Goal: Task Accomplishment & Management: Manage account settings

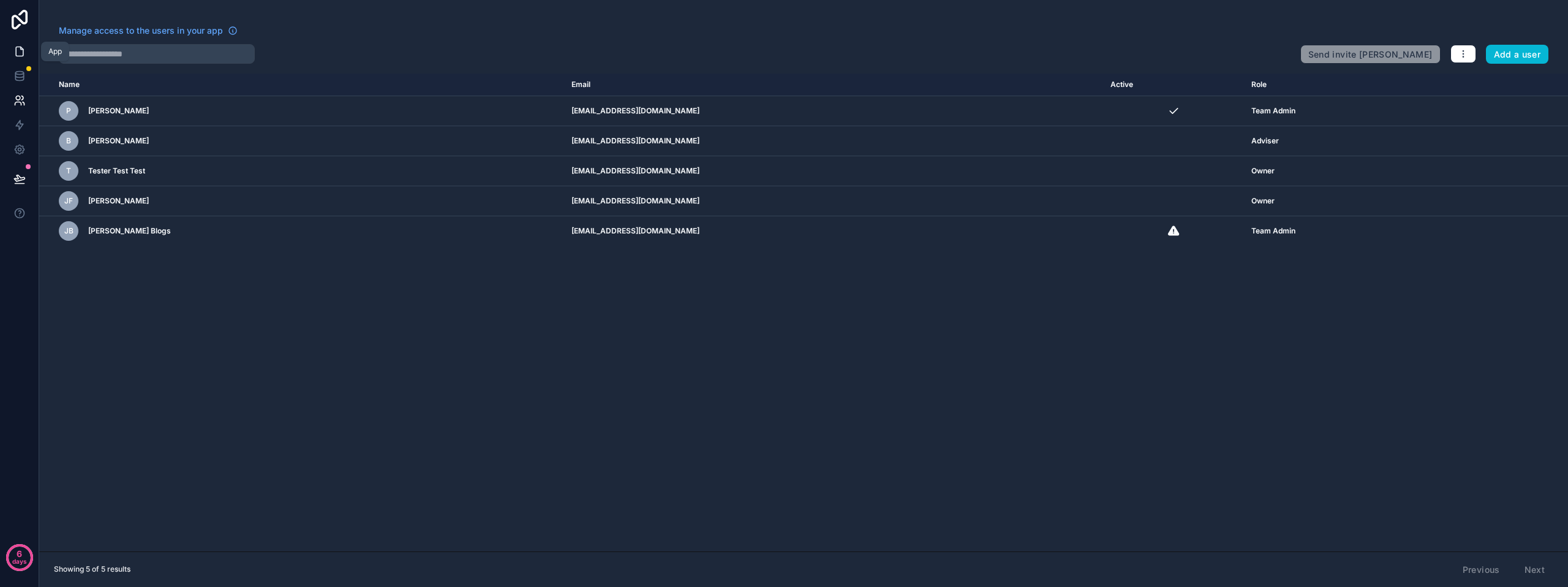
click at [22, 43] on link at bounding box center [19, 51] width 39 height 24
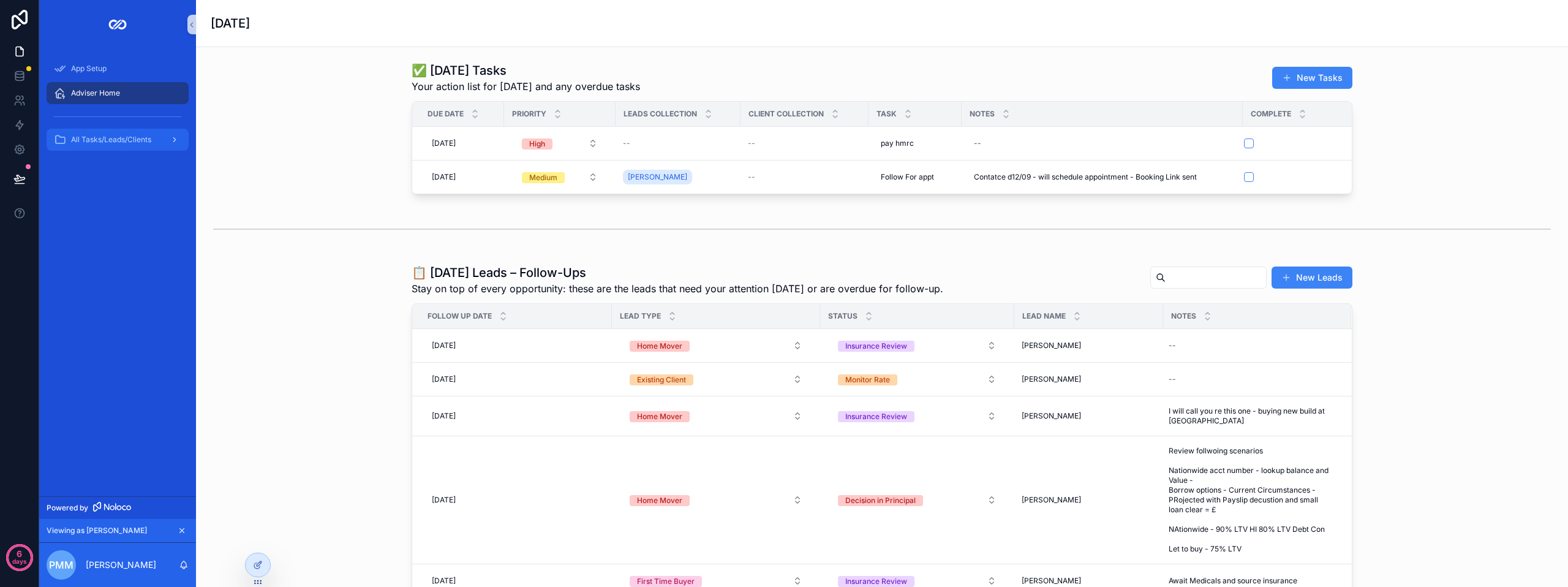
click at [127, 138] on span "All Tasks/Leads/Clients" at bounding box center [111, 139] width 80 height 10
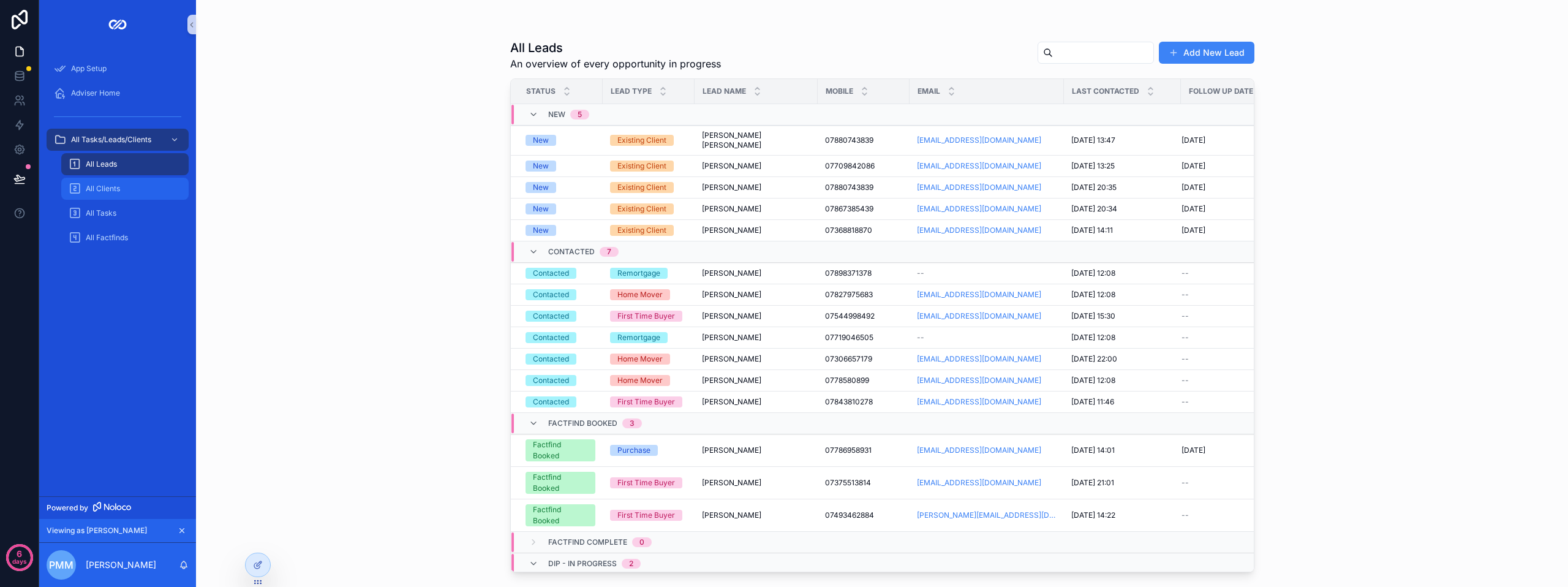
click at [128, 185] on div "All Clients" at bounding box center [125, 189] width 113 height 20
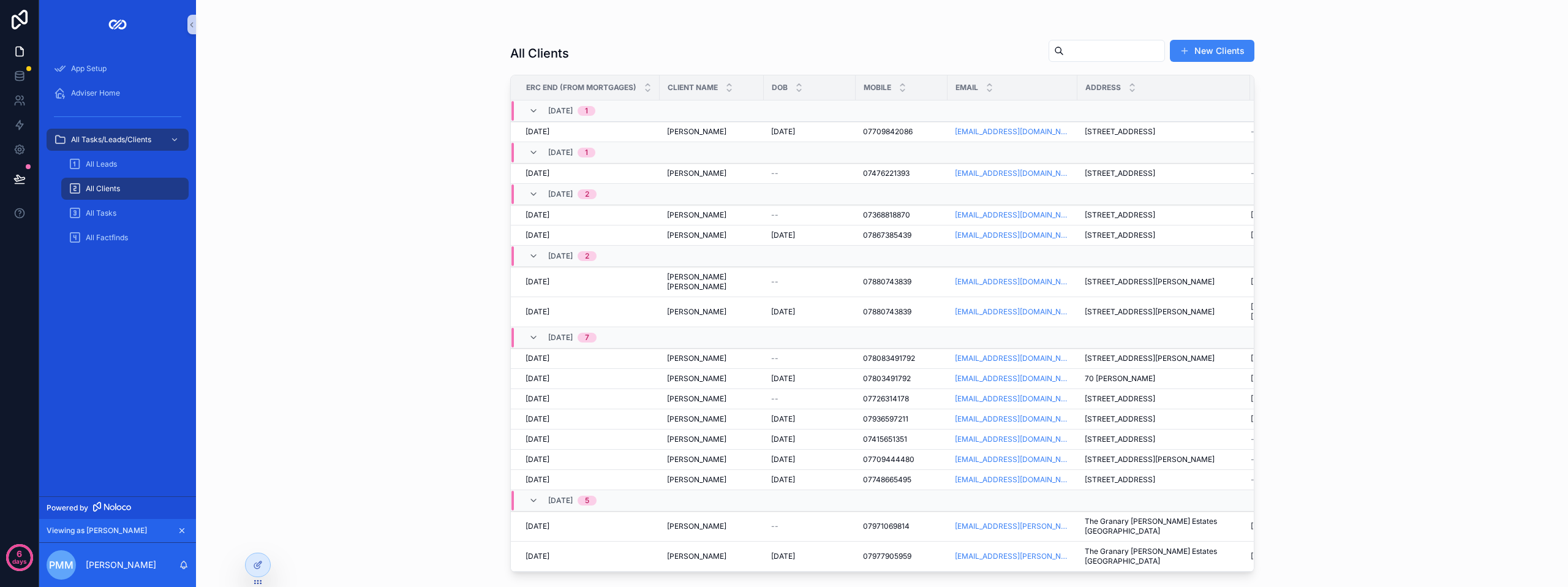
click at [1098, 53] on input "scrollable content" at bounding box center [1113, 51] width 100 height 17
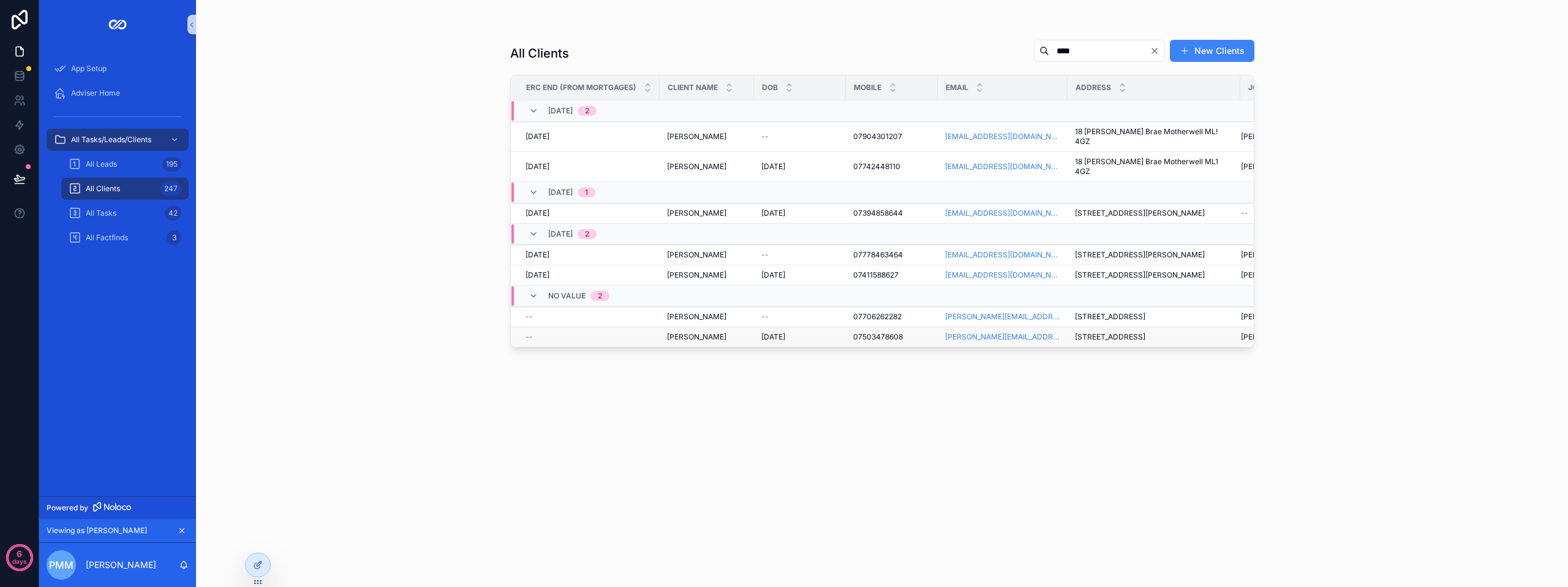
type input "****"
click at [708, 332] on span "[PERSON_NAME]" at bounding box center [697, 336] width 60 height 10
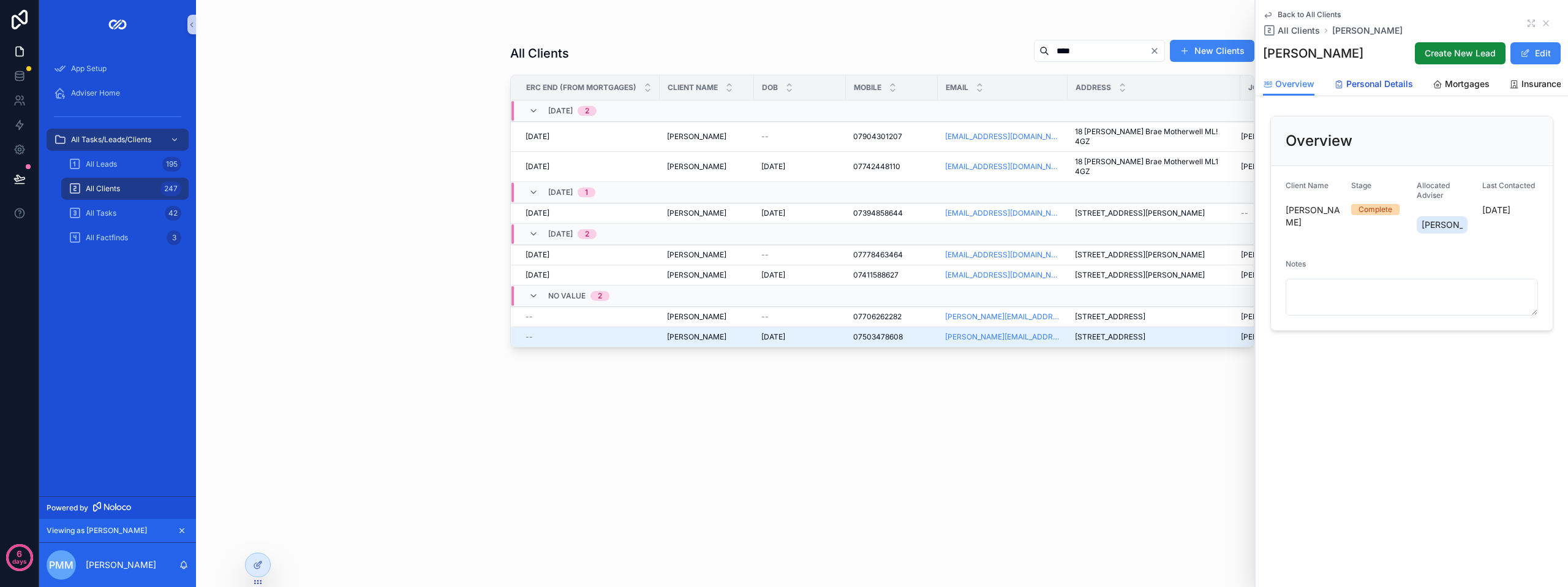
click at [1373, 86] on span "Personal Details" at bounding box center [1379, 84] width 67 height 13
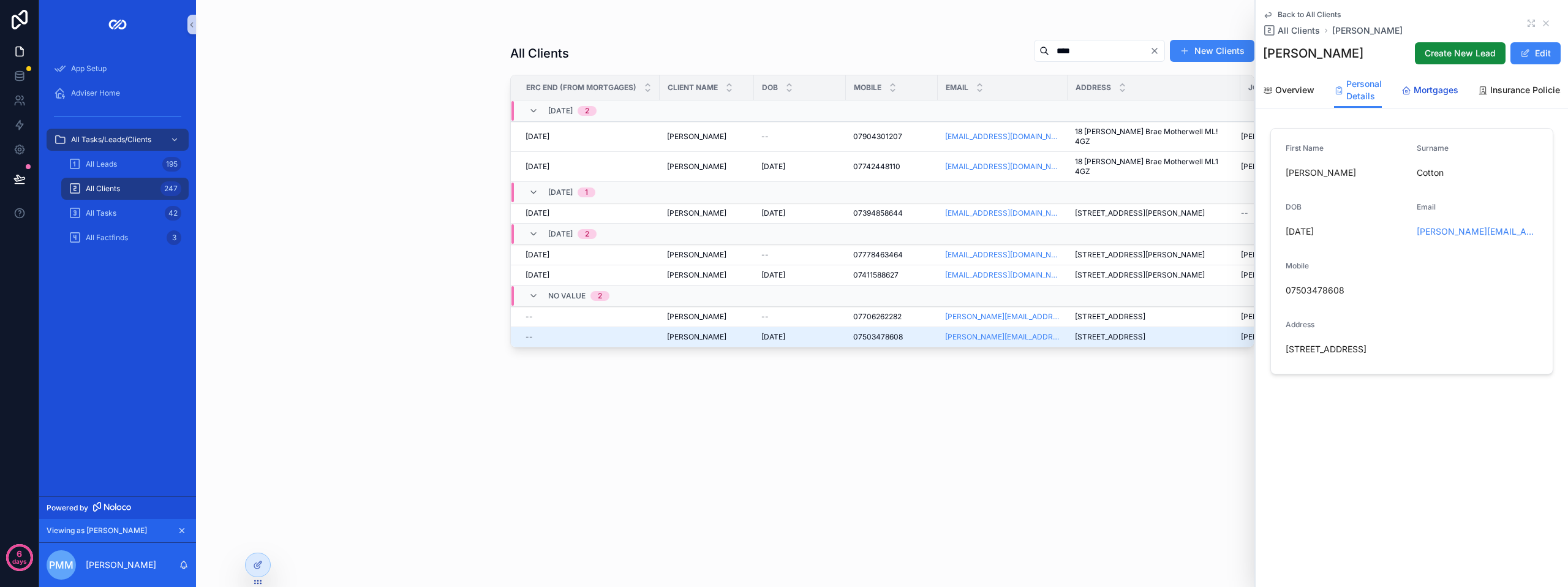
click at [1448, 90] on span "Mortgages" at bounding box center [1435, 90] width 44 height 13
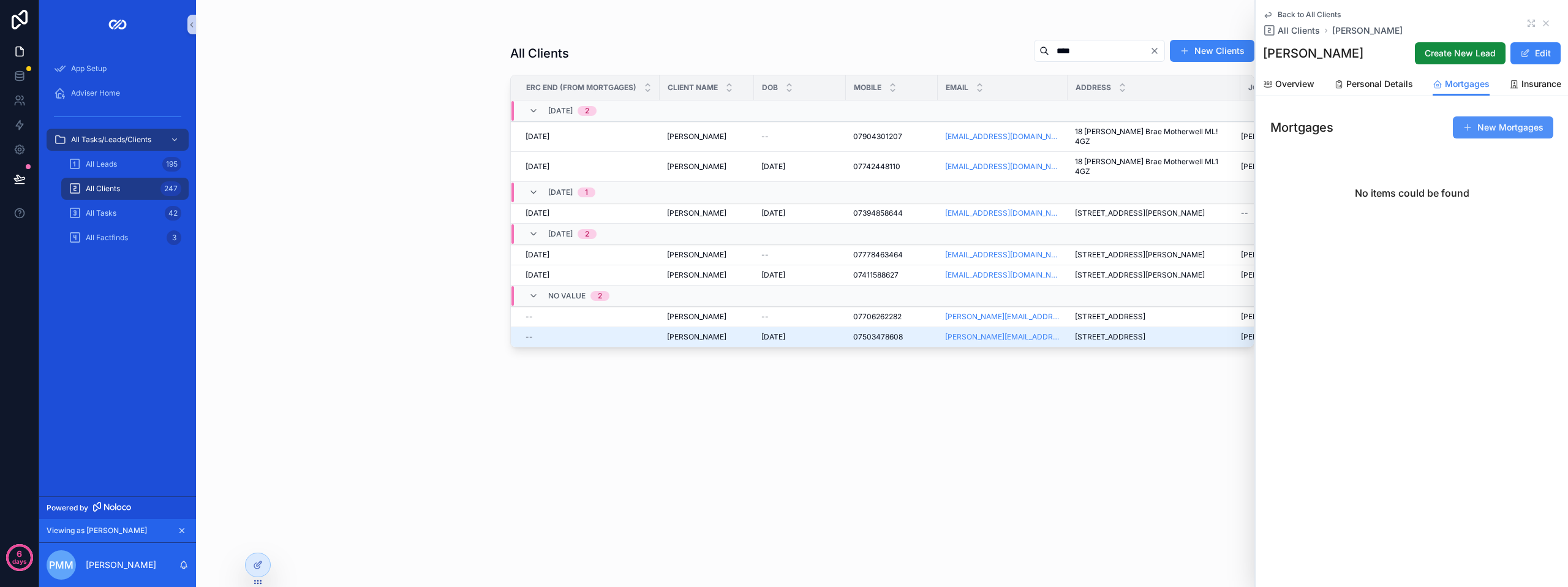
click at [1489, 136] on button "New Mortgages" at bounding box center [1502, 128] width 100 height 22
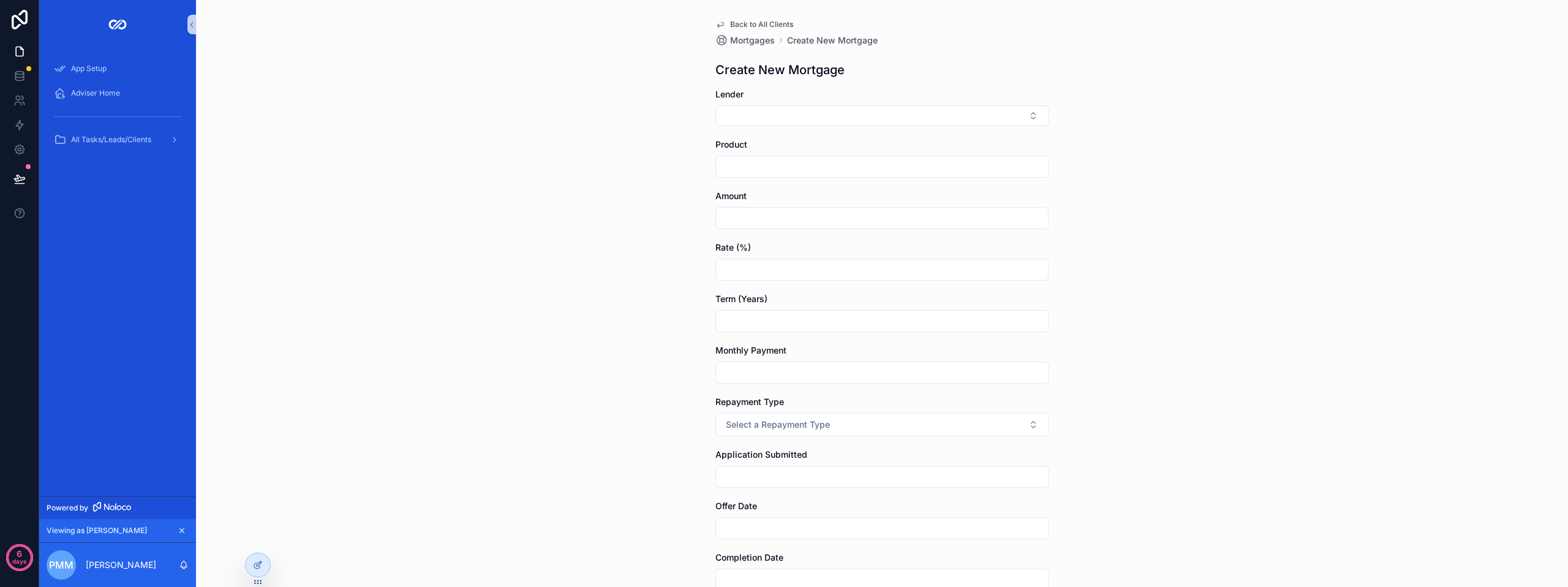
click at [746, 24] on span "Back to All Clients" at bounding box center [762, 24] width 63 height 10
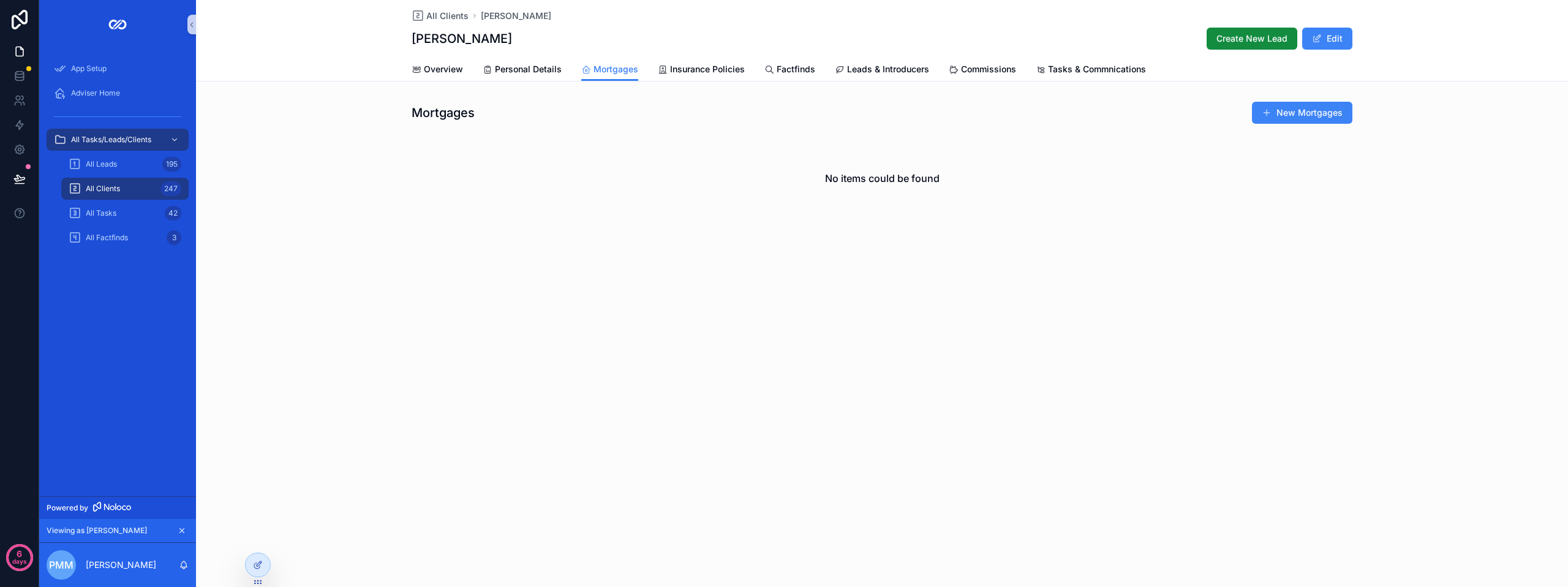
click at [605, 156] on div "No items could be found" at bounding box center [881, 178] width 941 height 93
click at [1293, 104] on button "New Mortgages" at bounding box center [1301, 112] width 100 height 22
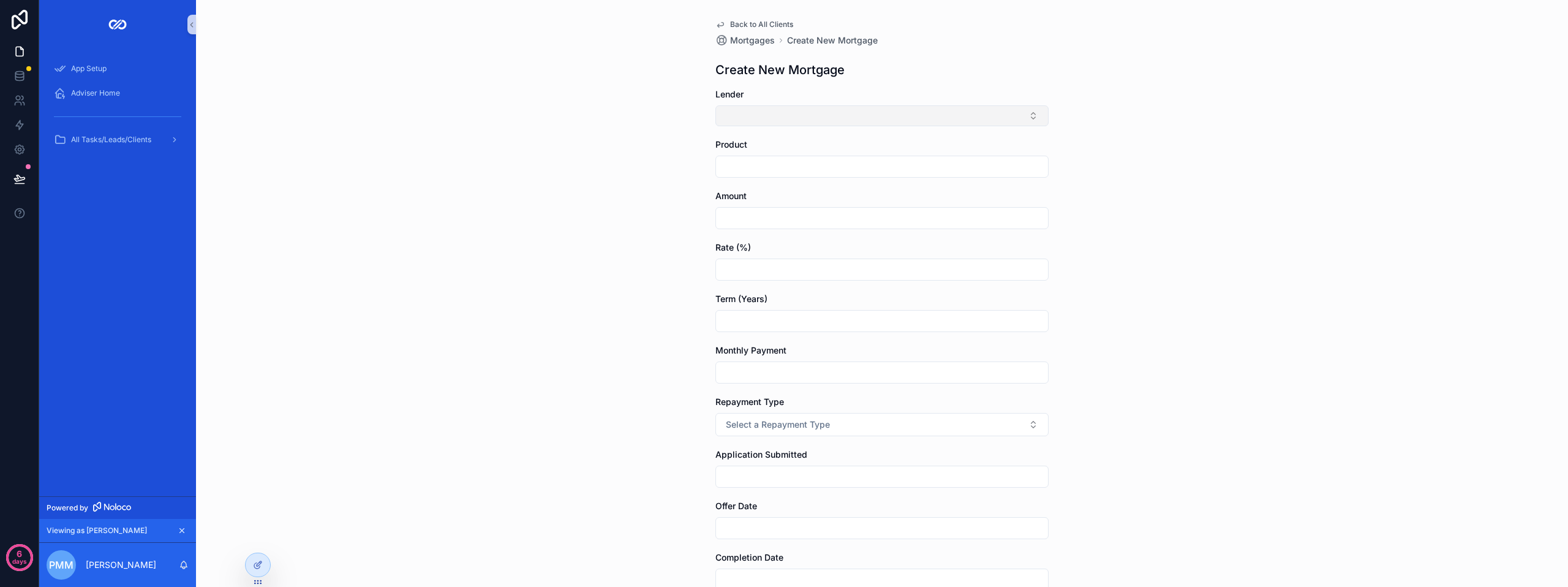
click at [804, 118] on button "Select Button" at bounding box center [881, 116] width 333 height 21
type input "**"
click at [784, 239] on div "[GEOGRAPHIC_DATA]" at bounding box center [878, 242] width 327 height 20
click at [641, 186] on div "Back to All Clients Mortgages Create New Mortgage Create New Mortgage Lender Ha…" at bounding box center [882, 293] width 1372 height 587
click at [751, 178] on input "scrollable content" at bounding box center [881, 170] width 332 height 17
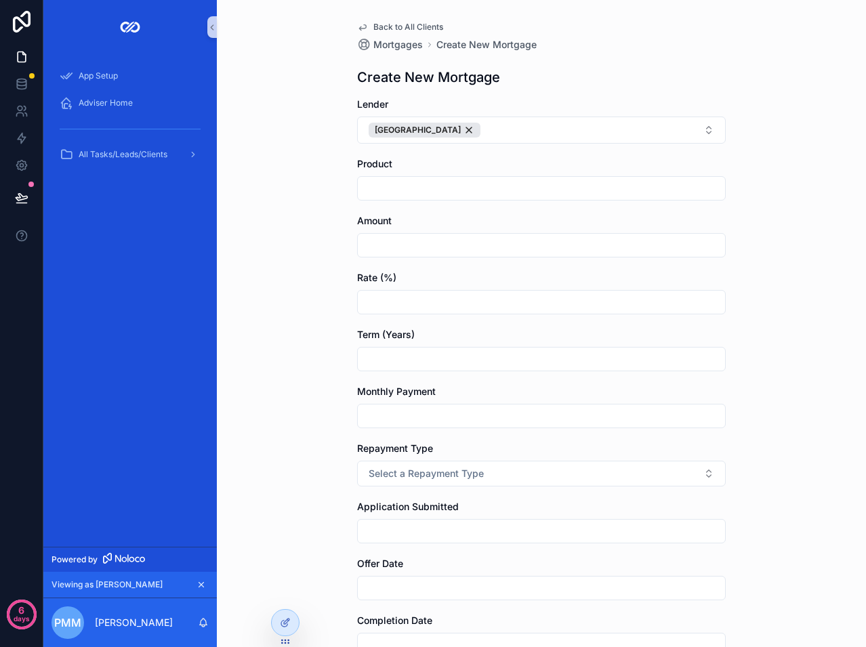
click at [381, 244] on input "scrollable content" at bounding box center [541, 245] width 367 height 19
click at [459, 197] on div "scrollable content" at bounding box center [541, 188] width 369 height 24
click at [426, 246] on input "scrollable content" at bounding box center [541, 245] width 367 height 19
type input "**********"
click at [411, 294] on div "scrollable content" at bounding box center [541, 302] width 369 height 24
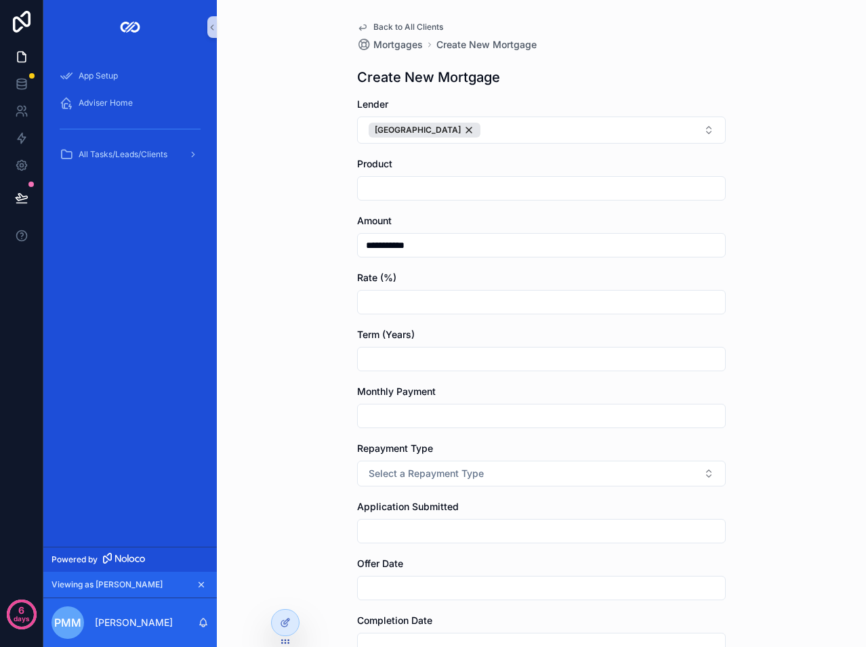
click at [409, 297] on input "scrollable content" at bounding box center [541, 302] width 367 height 19
click at [416, 409] on input "scrollable content" at bounding box center [541, 416] width 367 height 19
type input "*******"
click at [379, 304] on input "scrollable content" at bounding box center [541, 302] width 367 height 19
click at [390, 306] on input "scrollable content" at bounding box center [541, 302] width 367 height 19
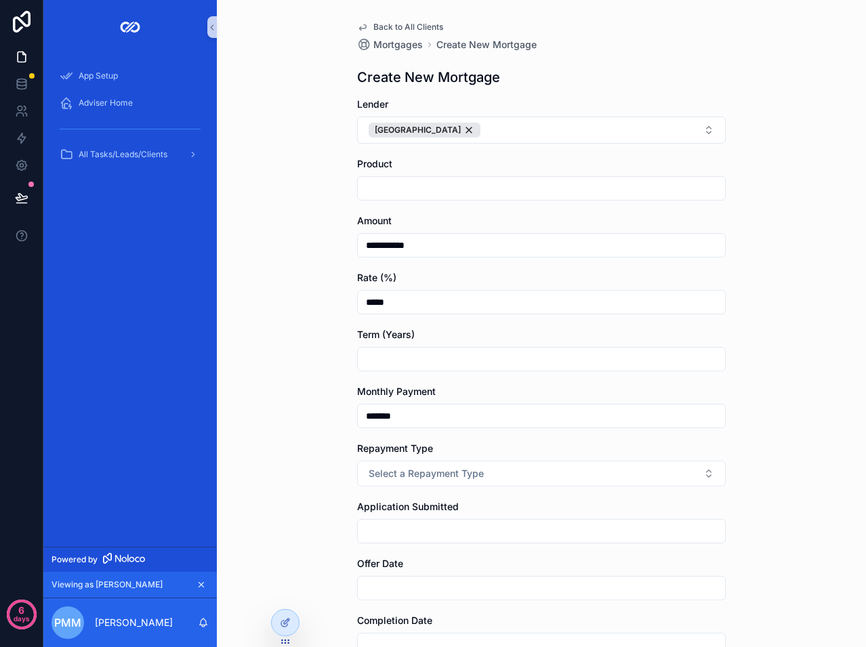
type input "*****"
click at [383, 354] on input "scrollable content" at bounding box center [541, 359] width 367 height 19
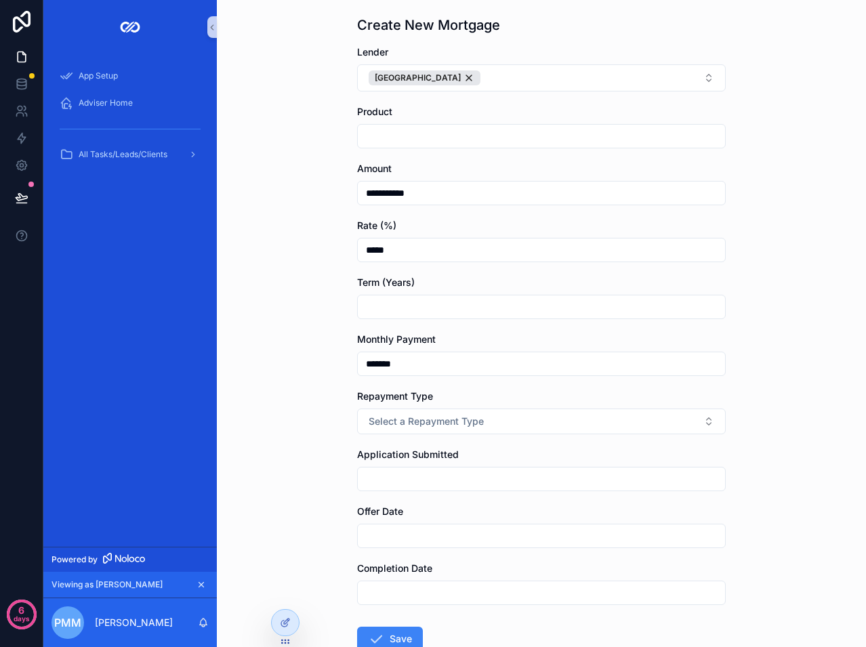
scroll to position [68, 0]
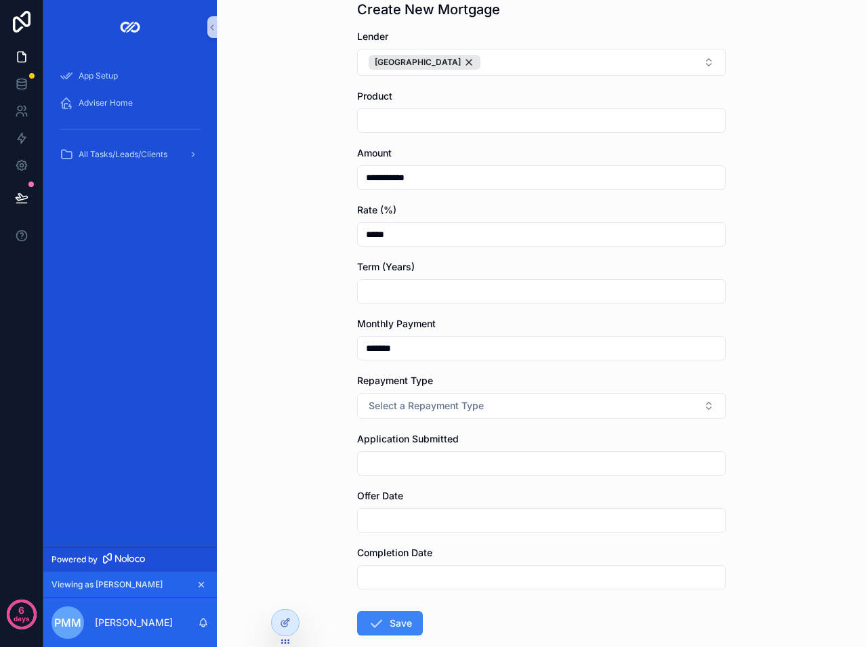
click at [373, 513] on input "scrollable content" at bounding box center [541, 520] width 367 height 19
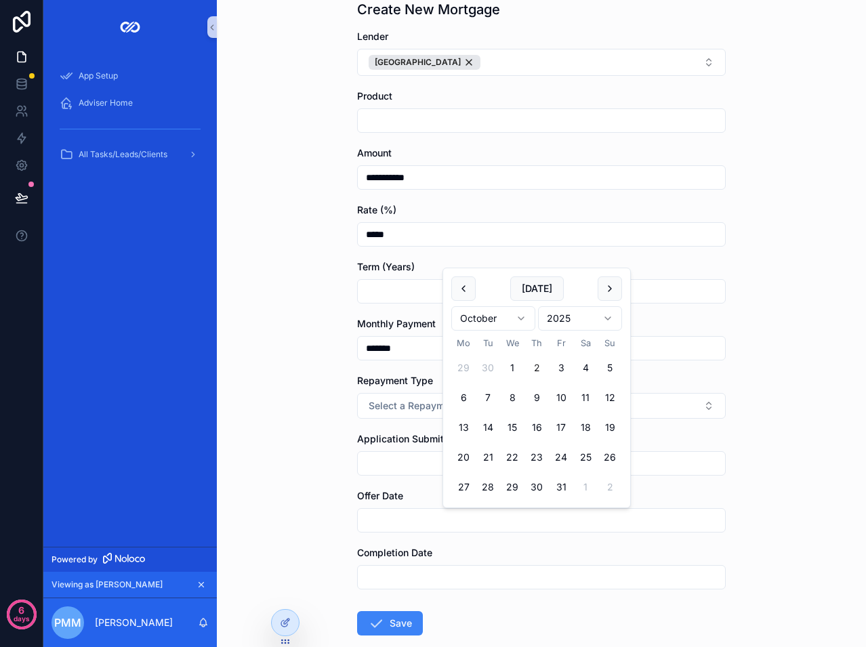
click at [310, 422] on div "**********" at bounding box center [541, 255] width 649 height 647
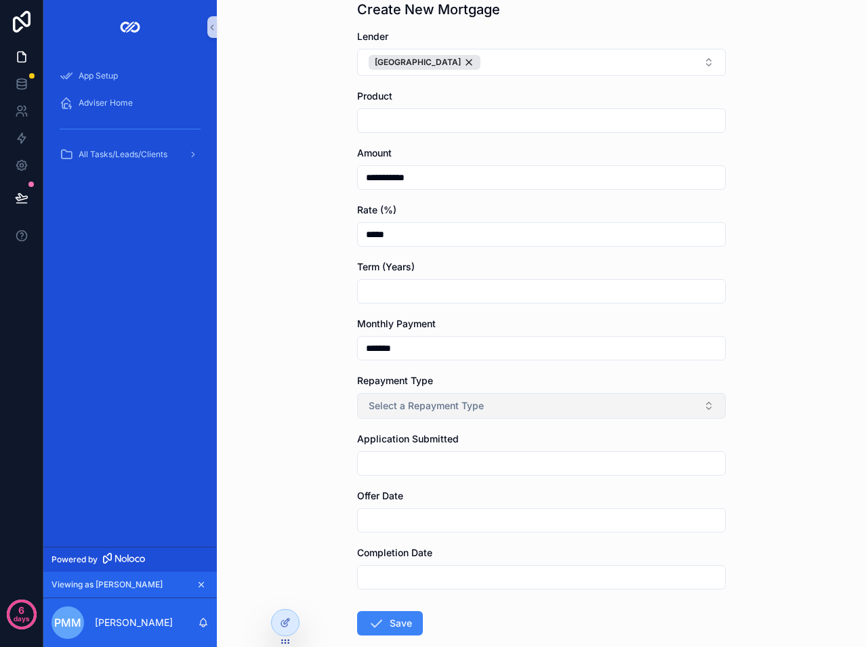
click at [375, 400] on span "Select a Repayment Type" at bounding box center [426, 406] width 115 height 14
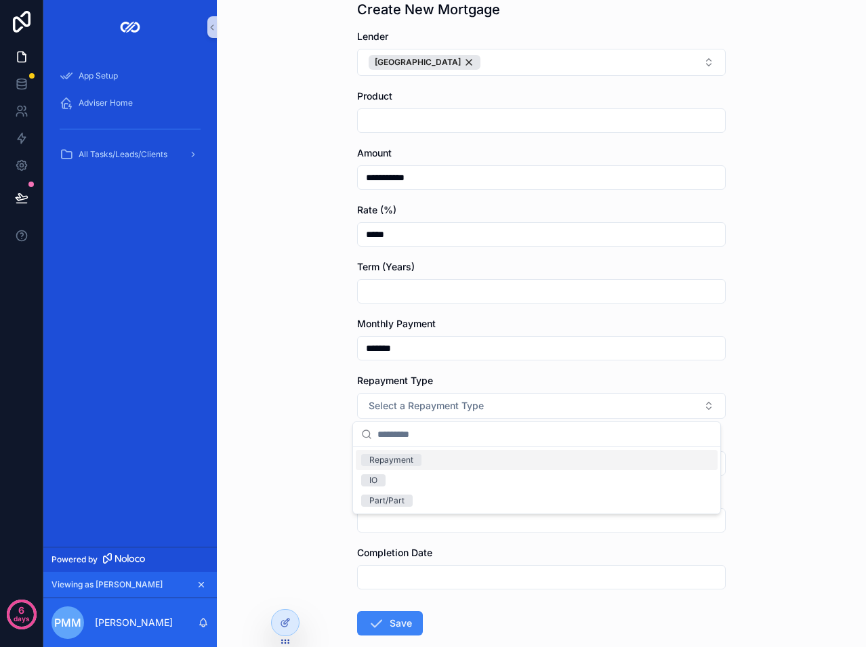
click at [387, 461] on div "Repayment" at bounding box center [391, 460] width 44 height 12
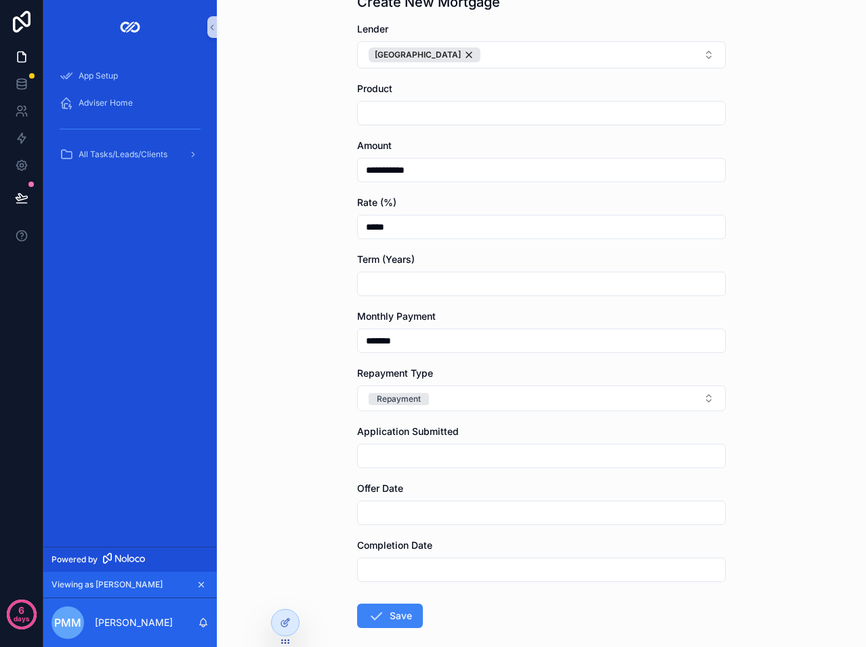
scroll to position [0, 0]
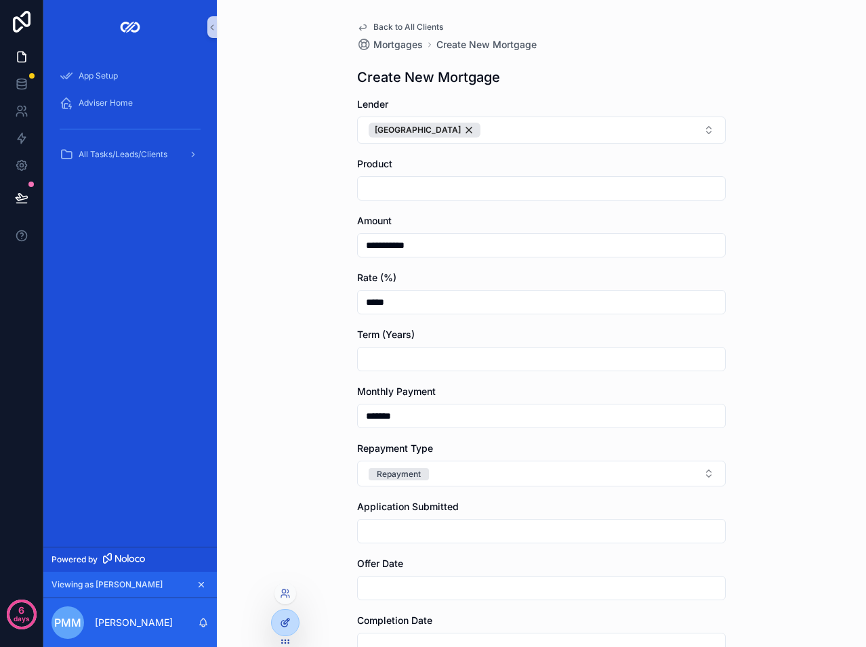
click at [281, 618] on div at bounding box center [285, 623] width 27 height 26
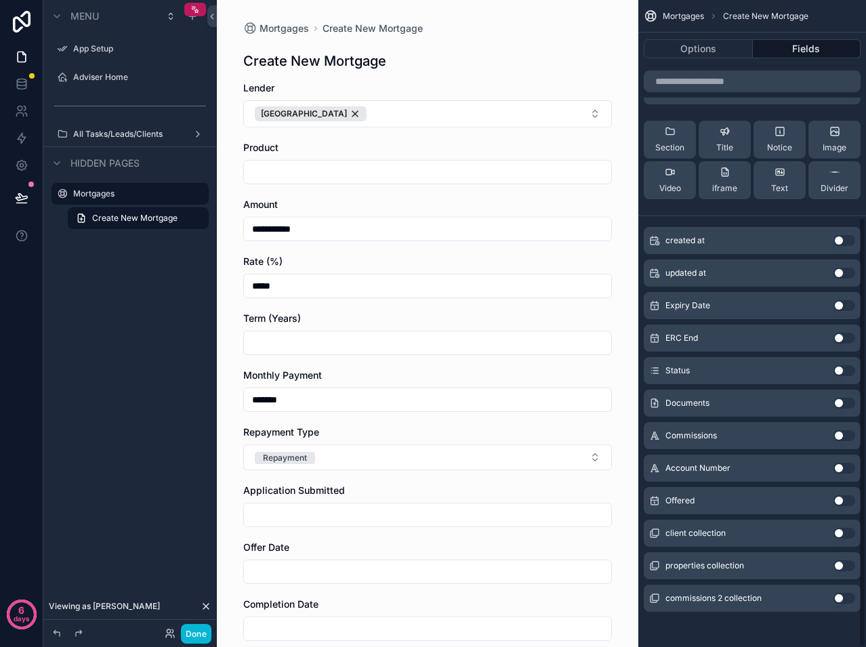
scroll to position [327, 0]
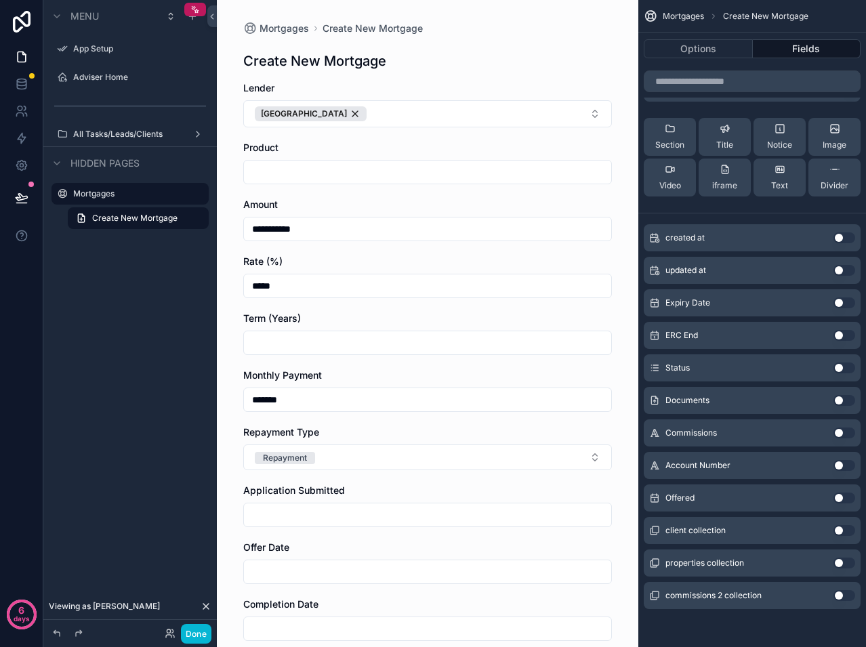
click at [840, 339] on button "Use setting" at bounding box center [844, 335] width 22 height 11
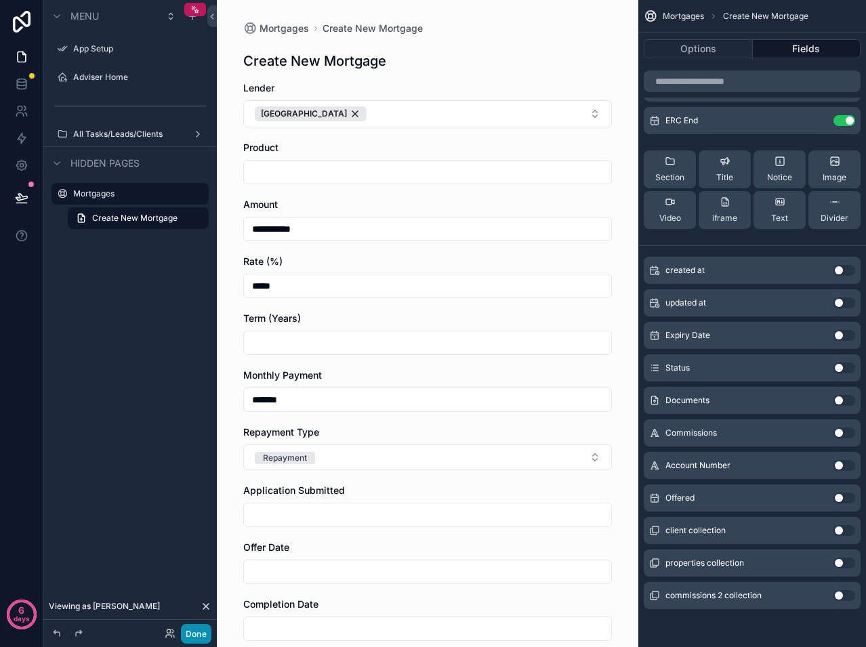
click at [198, 630] on button "Done" at bounding box center [196, 634] width 30 height 20
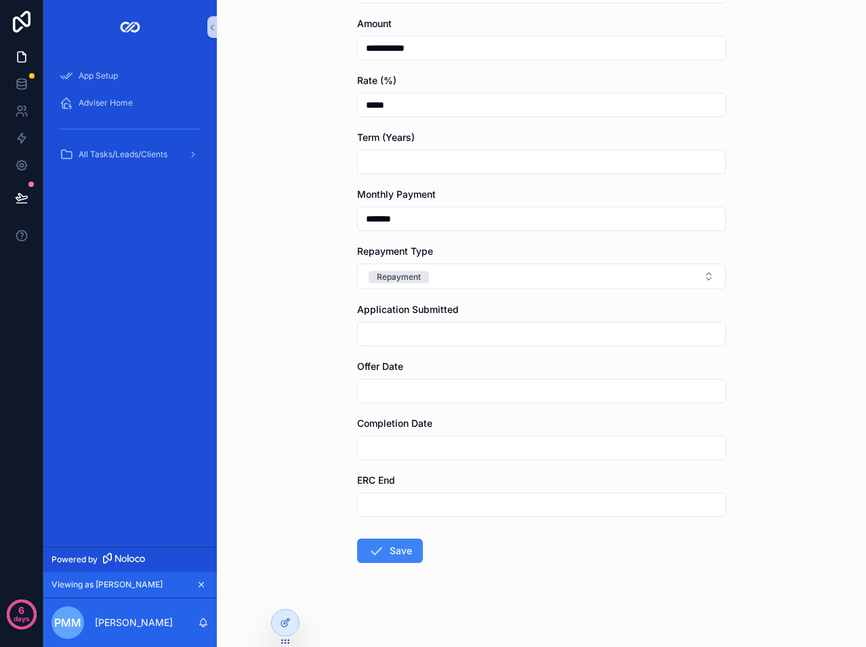
scroll to position [184, 0]
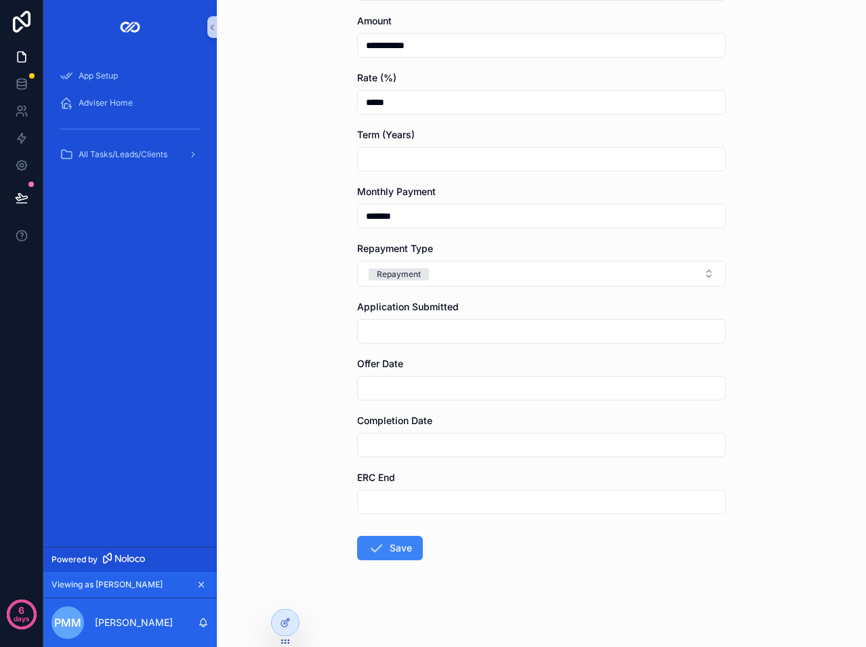
click at [373, 510] on input "scrollable content" at bounding box center [541, 502] width 367 height 19
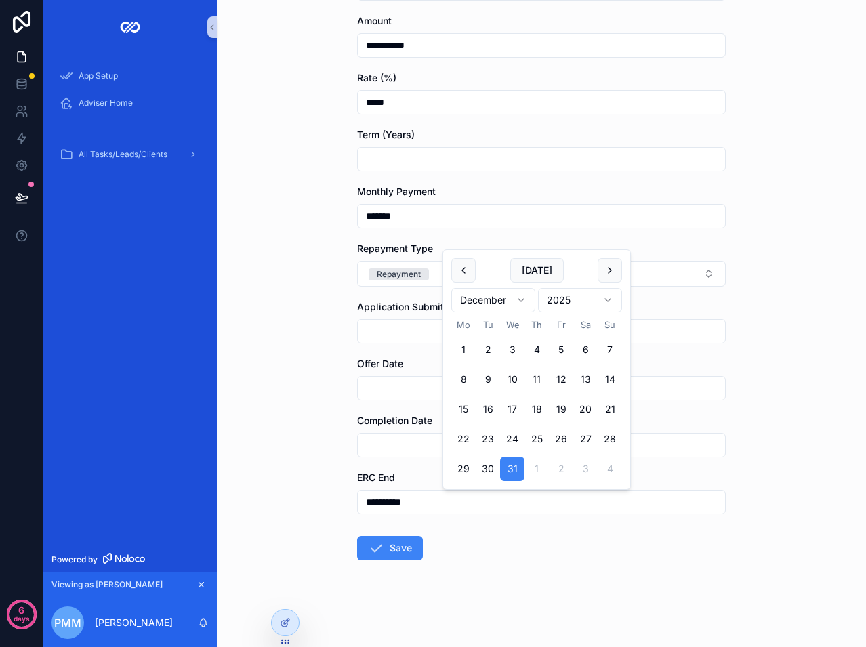
type input "**********"
click at [310, 429] on div "**********" at bounding box center [541, 139] width 649 height 647
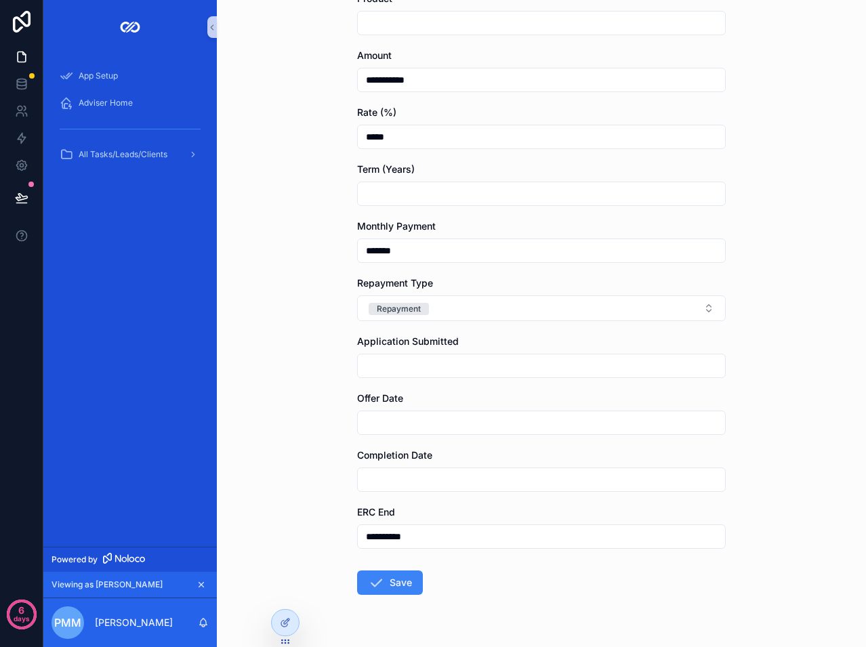
scroll to position [116, 0]
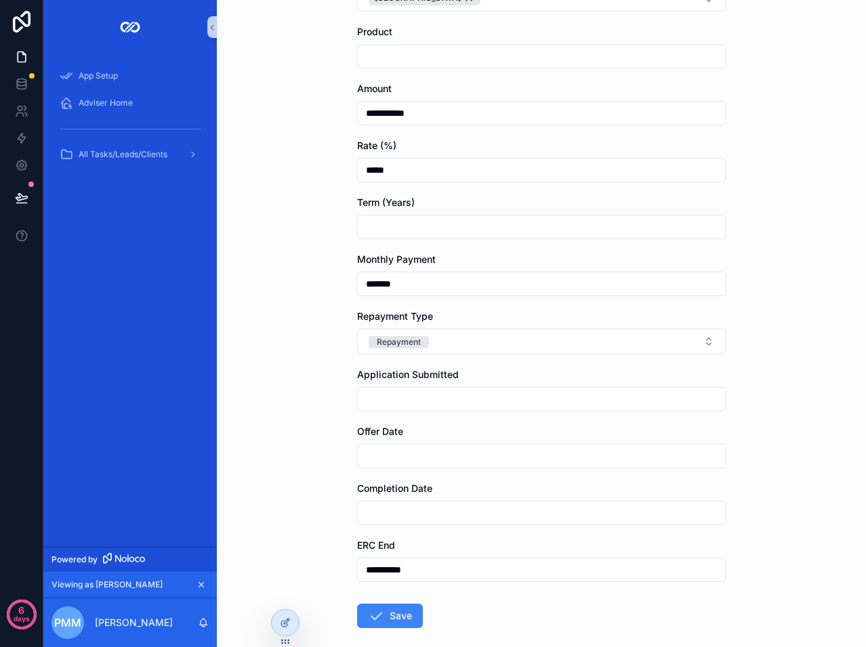
click at [403, 222] on input "scrollable content" at bounding box center [541, 227] width 367 height 19
type input "**"
click at [310, 342] on div "**********" at bounding box center [541, 207] width 649 height 647
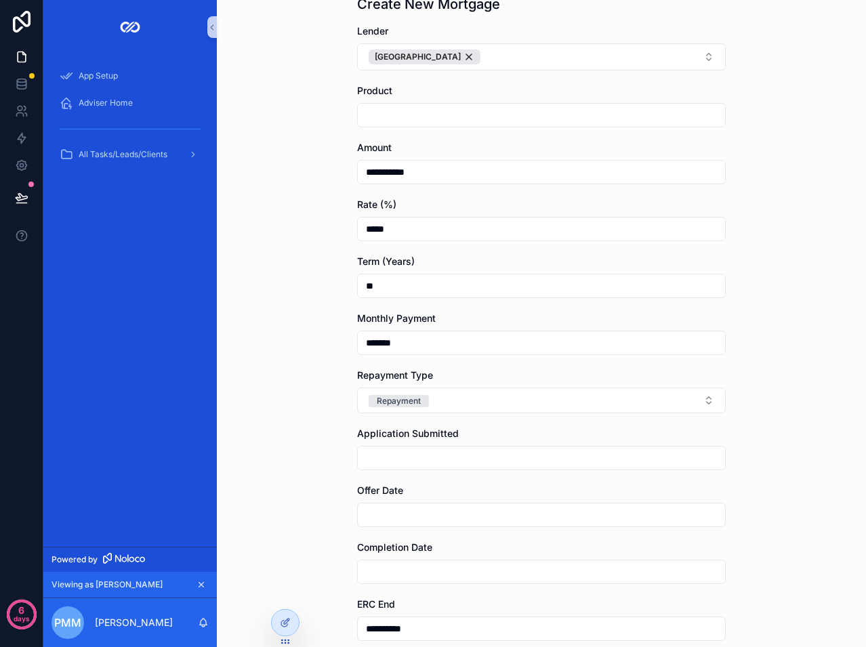
scroll to position [0, 0]
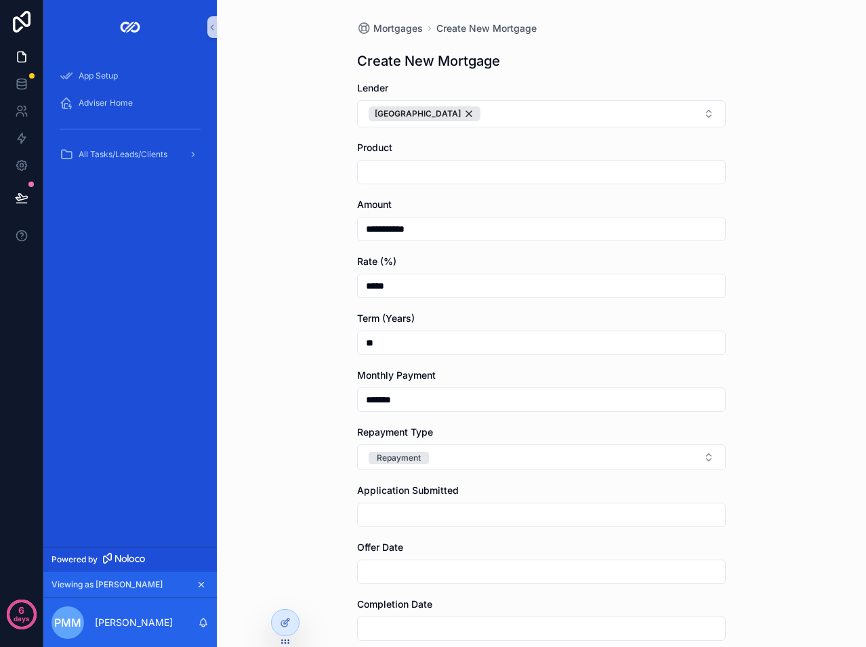
click at [397, 175] on input "scrollable content" at bounding box center [541, 172] width 367 height 19
type input "******"
click at [334, 186] on div "**********" at bounding box center [541, 323] width 649 height 647
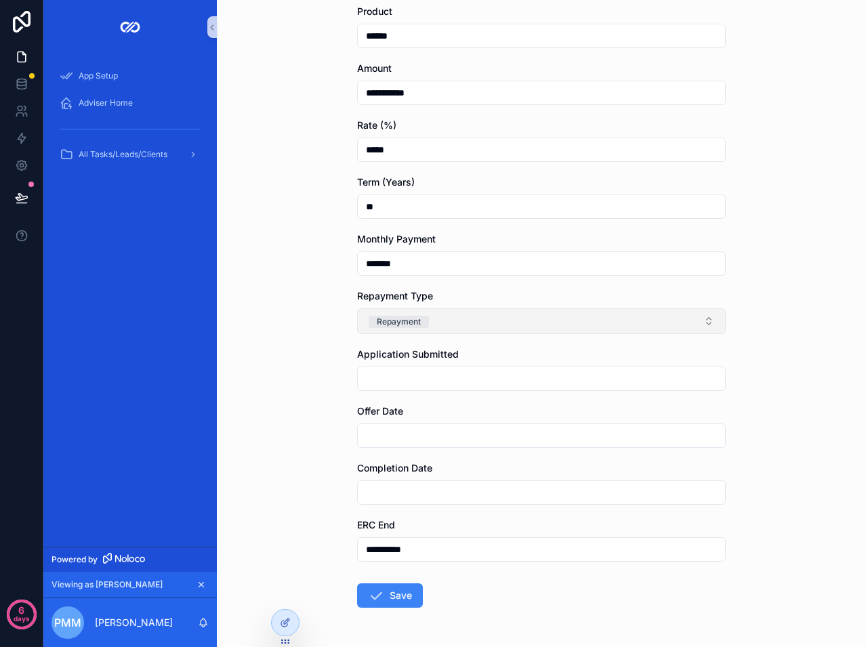
scroll to position [184, 0]
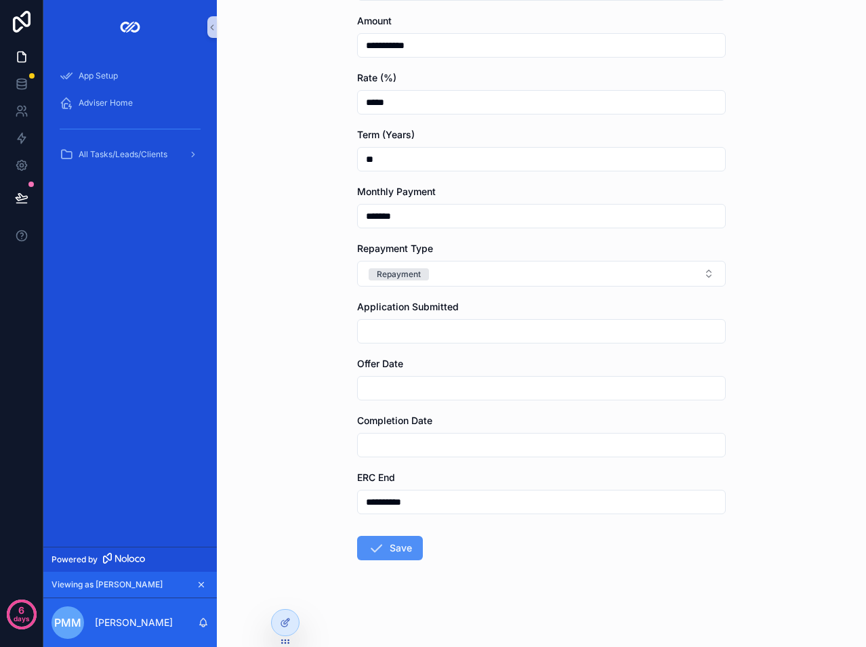
click at [394, 542] on button "Save" at bounding box center [390, 548] width 66 height 24
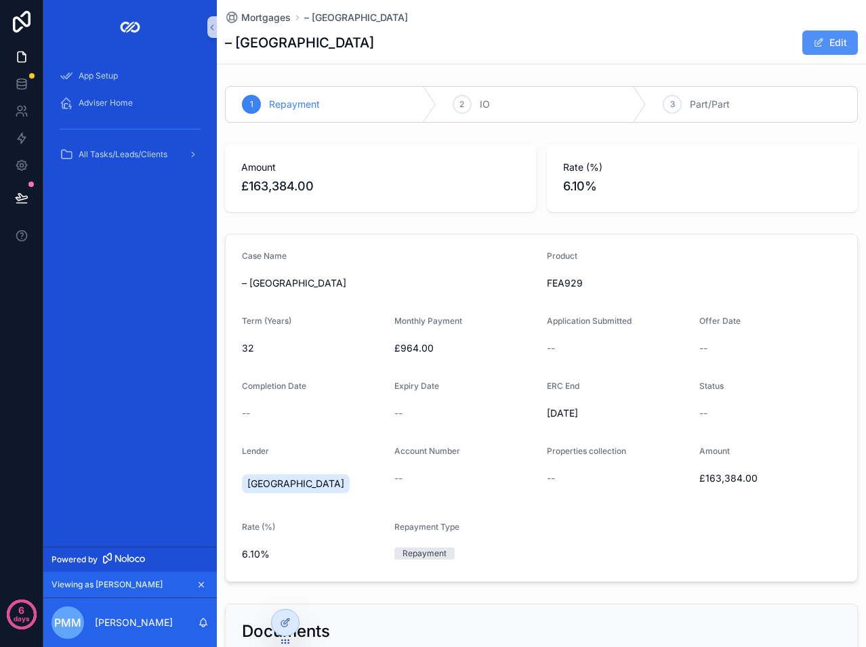
click at [829, 39] on button "Edit" at bounding box center [830, 42] width 56 height 24
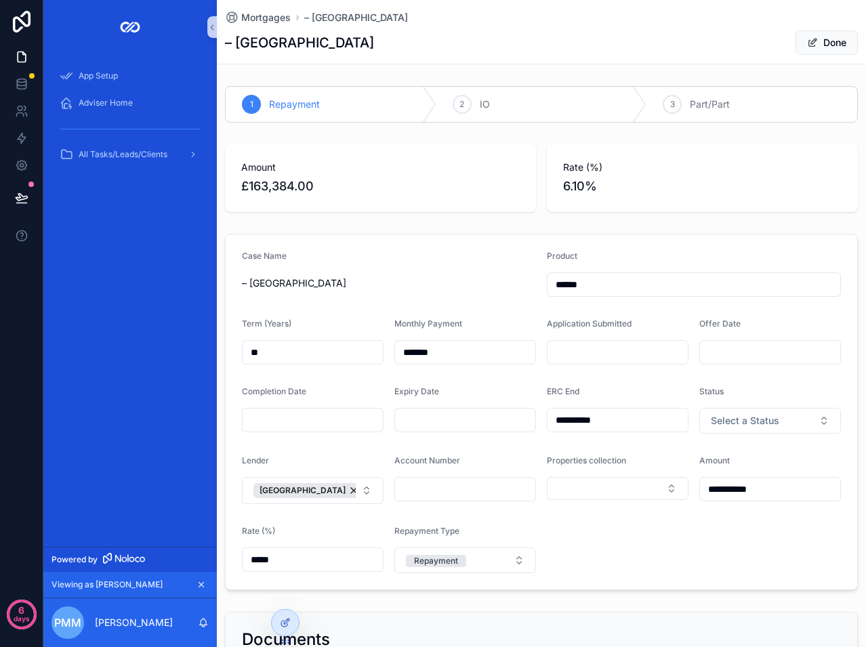
click at [612, 176] on div "Rate (%) 6.10%" at bounding box center [702, 178] width 278 height 35
click at [435, 181] on span "£163,384.00" at bounding box center [380, 186] width 278 height 19
click at [616, 182] on span "6.10%" at bounding box center [702, 186] width 278 height 19
click at [422, 178] on span "£163,384.00" at bounding box center [380, 186] width 278 height 19
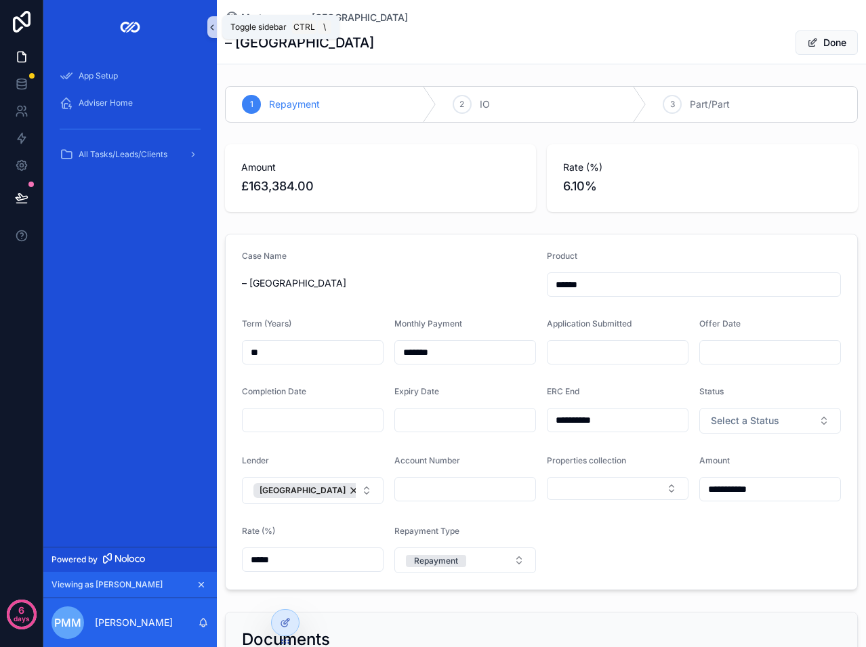
click at [211, 28] on icon "scrollable content" at bounding box center [211, 27] width 9 height 10
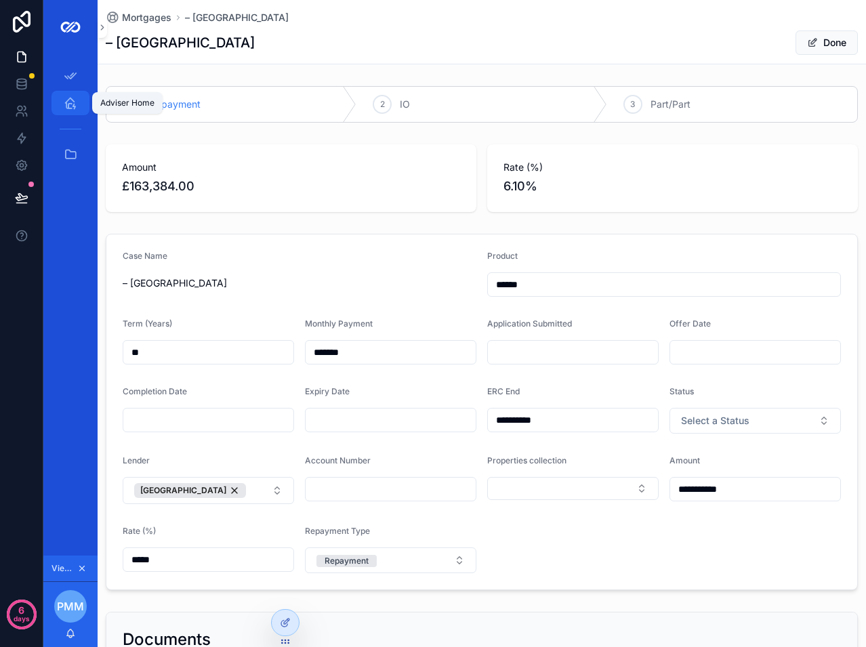
click at [75, 97] on icon "scrollable content" at bounding box center [71, 103] width 14 height 14
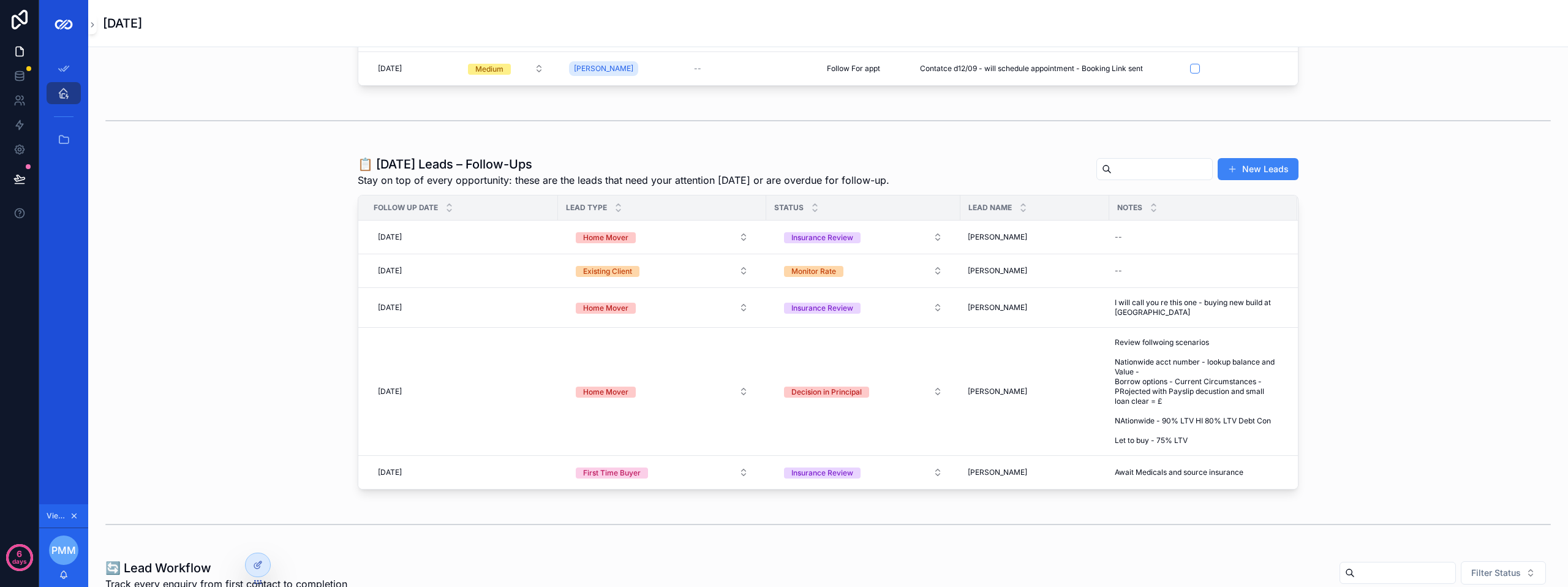
scroll to position [368, 0]
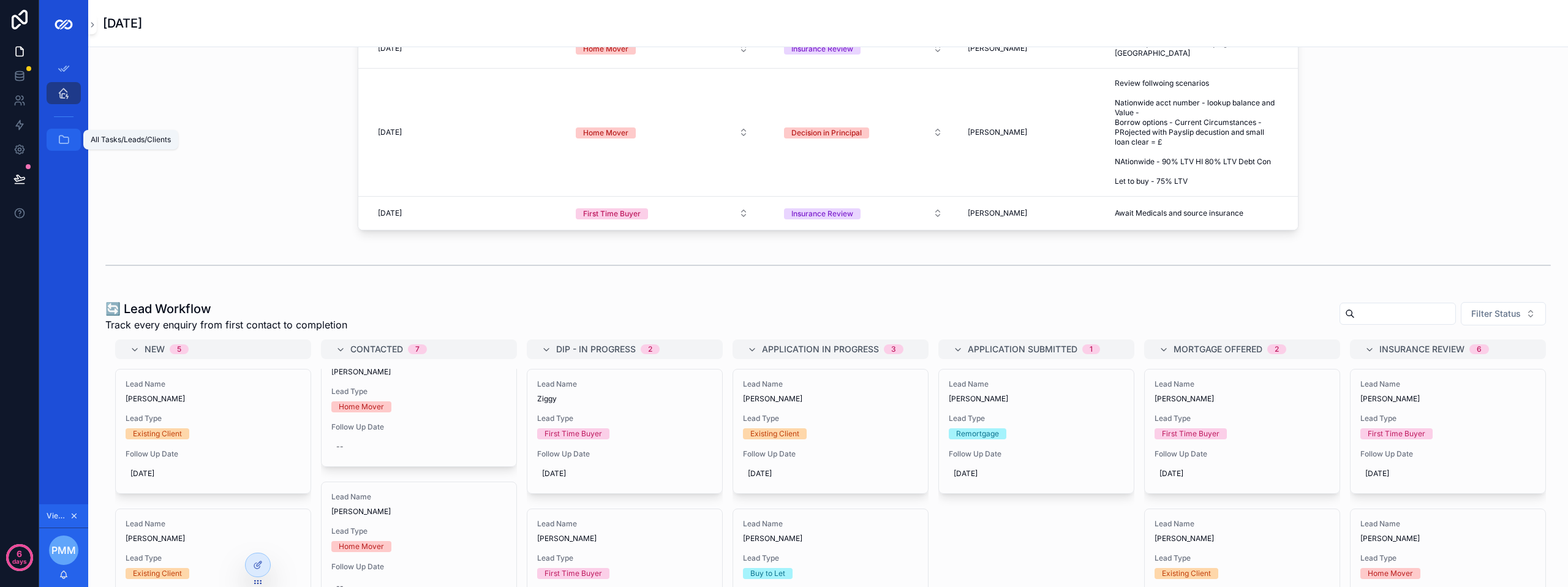
click at [66, 136] on icon "scrollable content" at bounding box center [64, 140] width 13 height 13
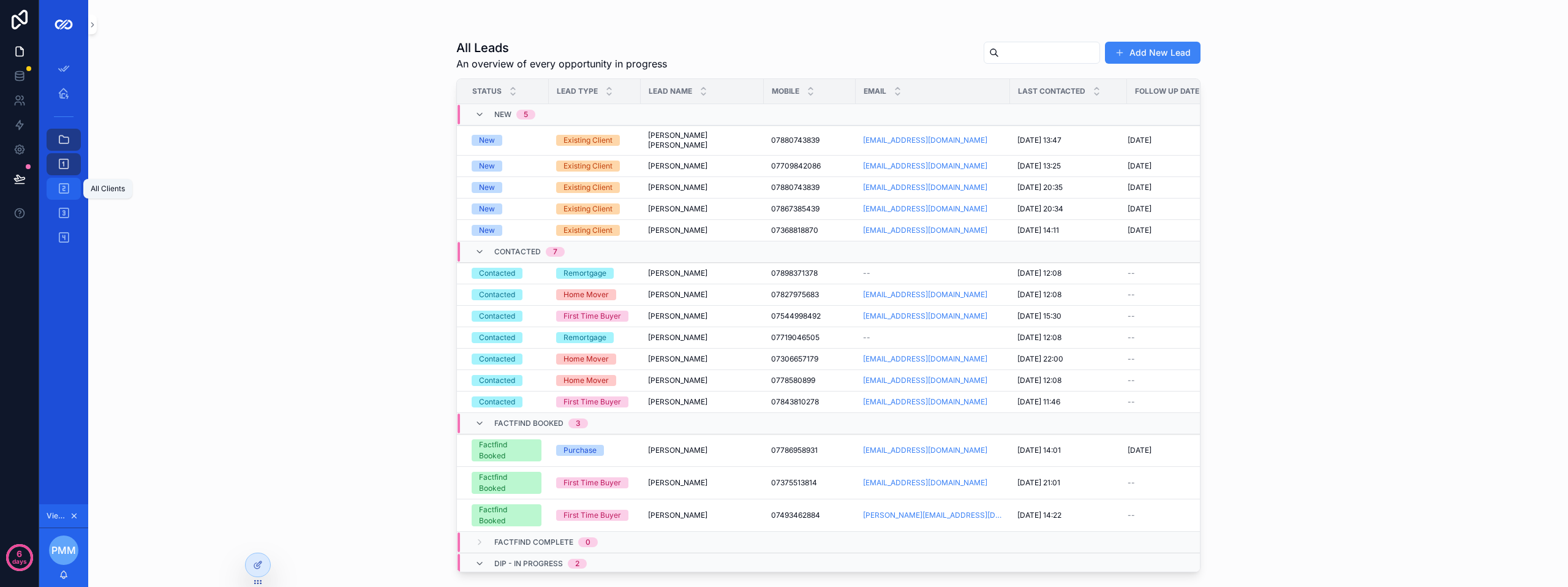
click at [73, 182] on div "All Clients 247" at bounding box center [64, 189] width 20 height 20
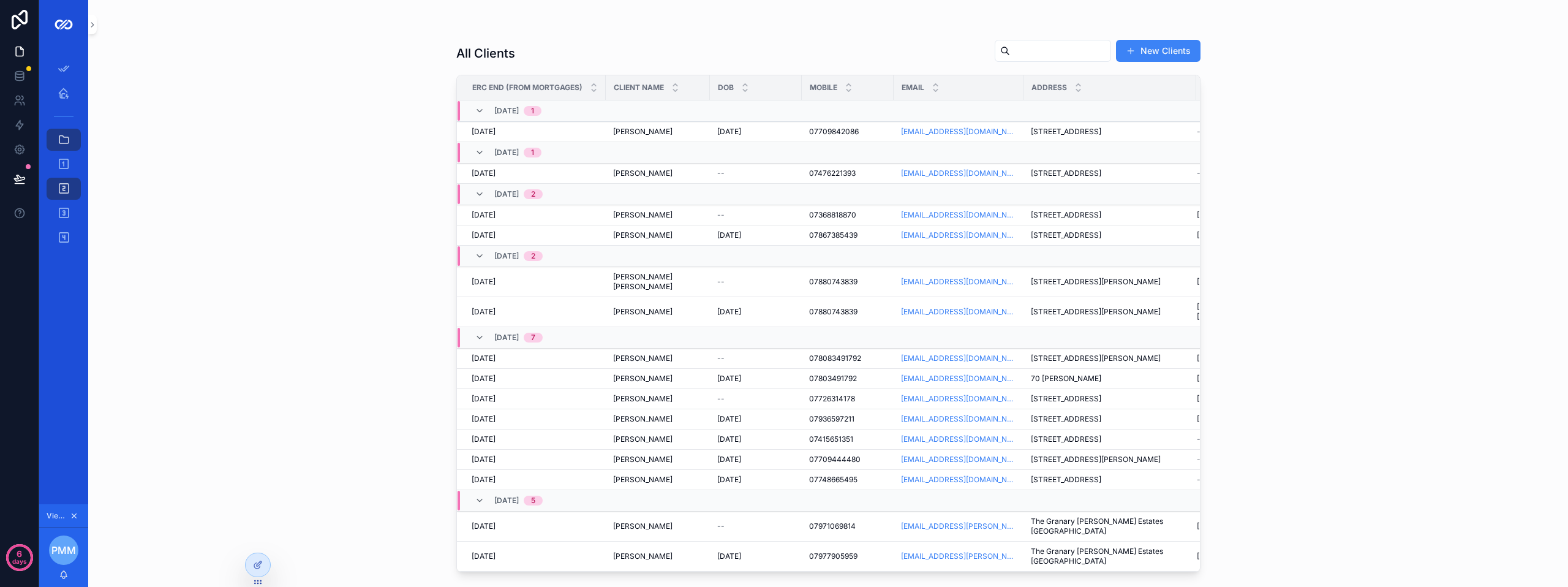
click at [1024, 46] on input "scrollable content" at bounding box center [1059, 51] width 100 height 17
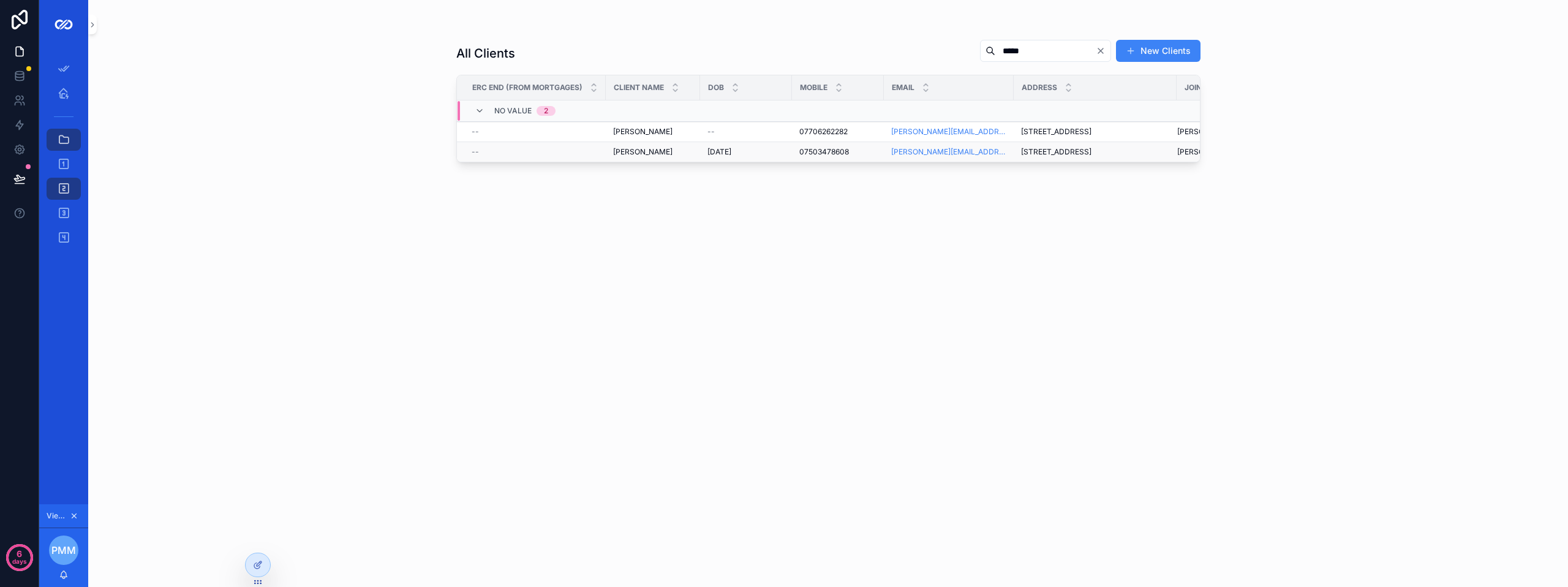
type input "*****"
click at [596, 155] on div "--" at bounding box center [535, 152] width 127 height 10
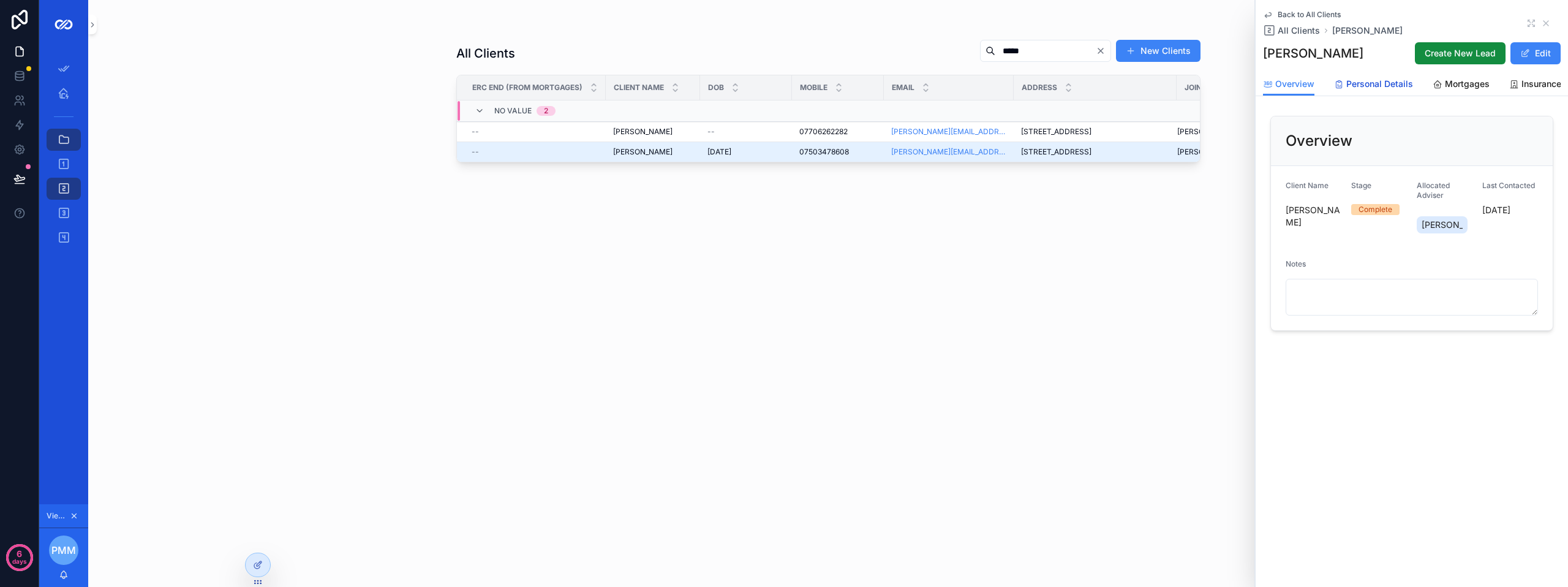
click at [1354, 75] on link "Personal Details" at bounding box center [1373, 85] width 79 height 24
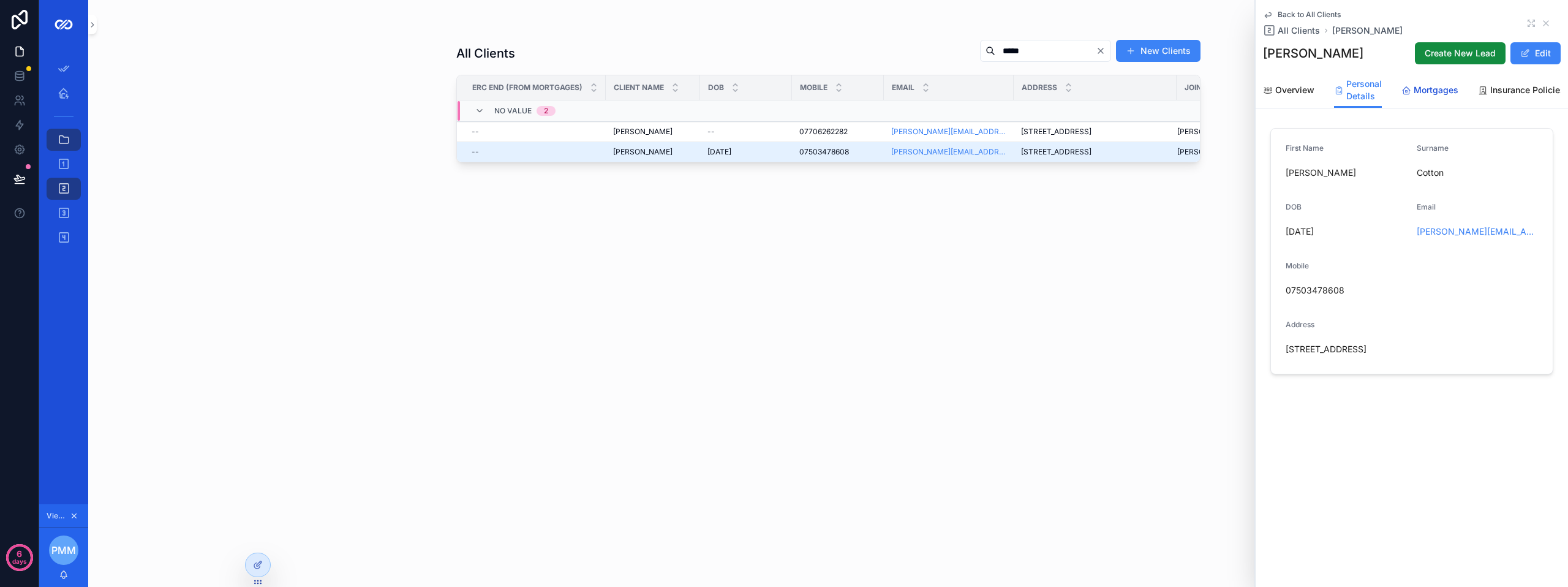
click at [1432, 91] on span "Mortgages" at bounding box center [1435, 90] width 44 height 13
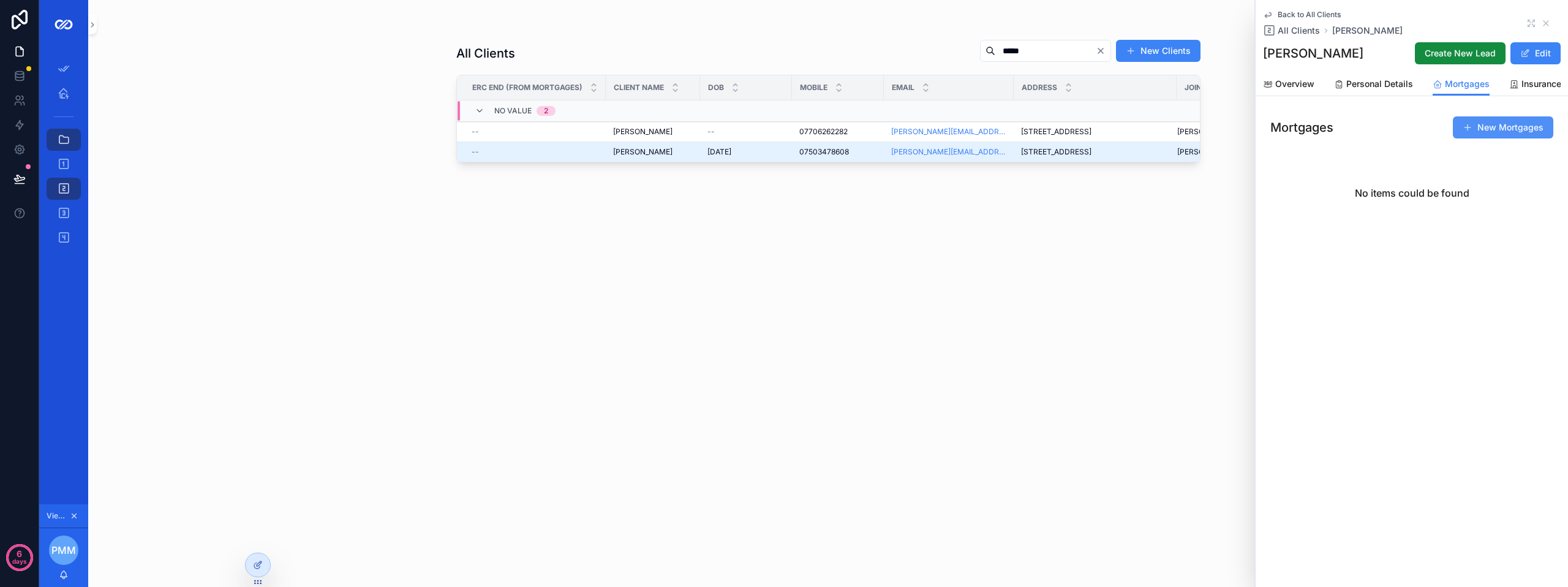
click at [1498, 138] on button "New Mortgages" at bounding box center [1502, 128] width 100 height 22
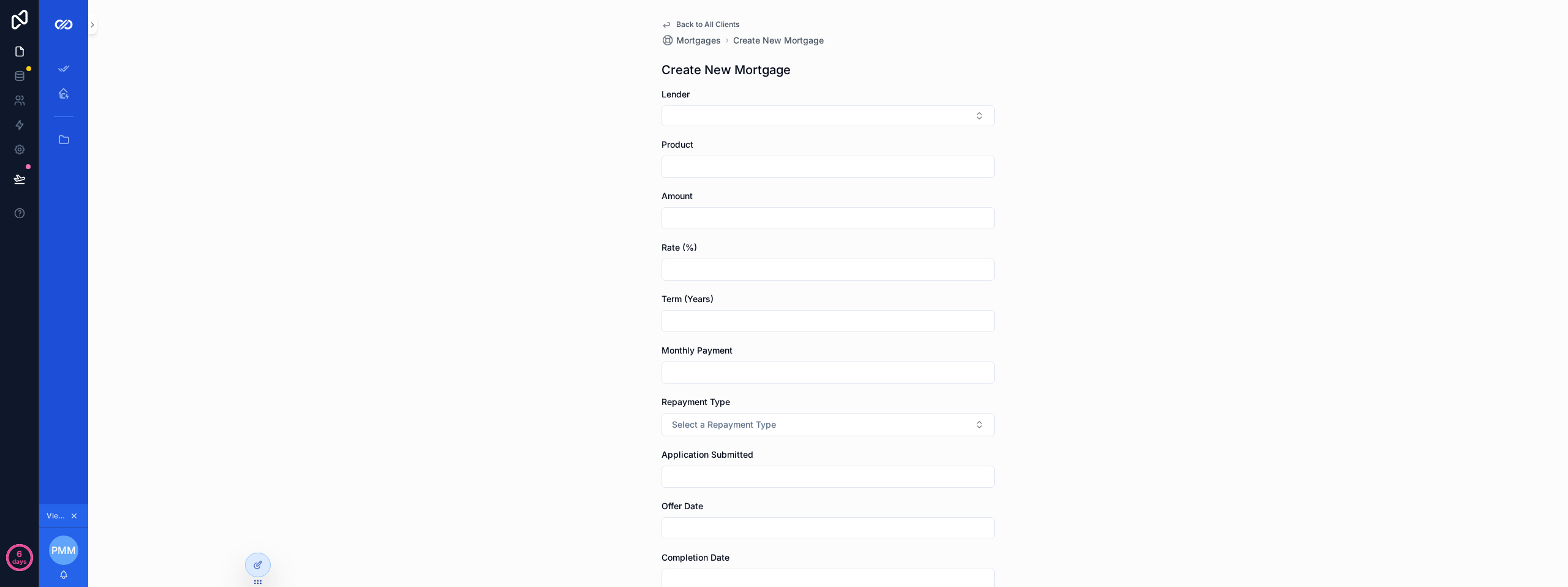
click at [683, 22] on span "Back to All Clients" at bounding box center [708, 24] width 63 height 10
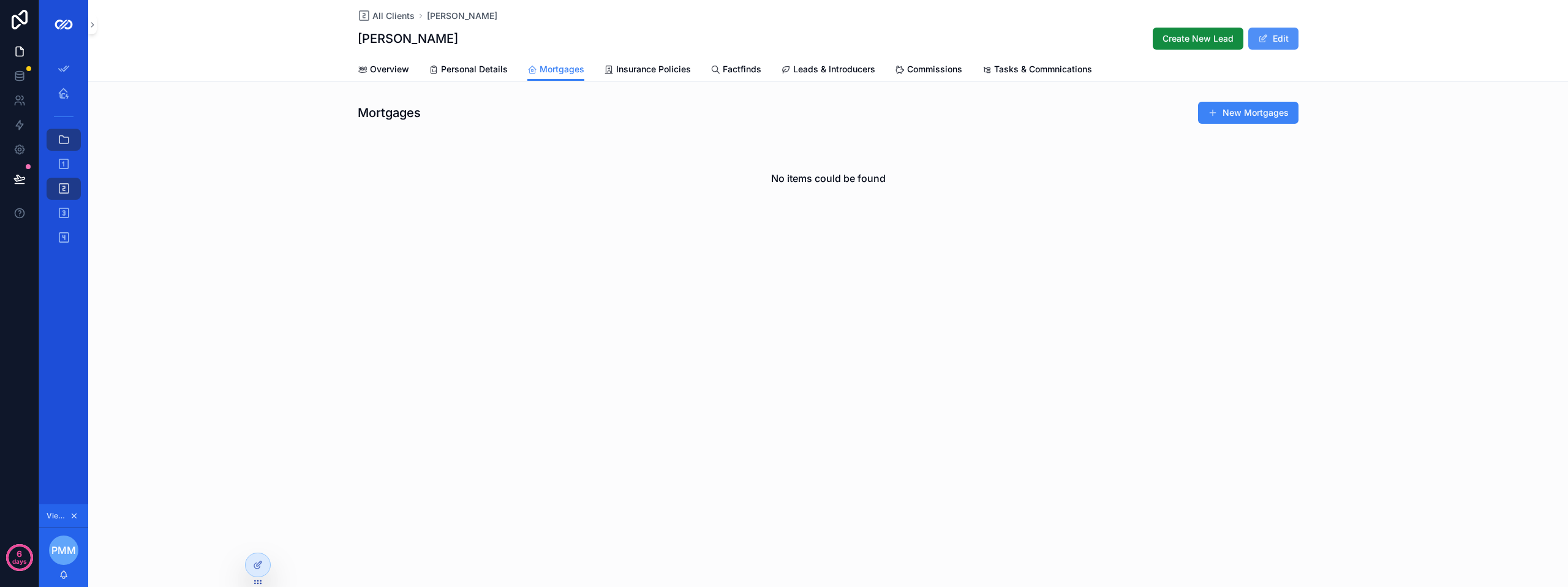
click at [1290, 38] on button "Edit" at bounding box center [1273, 38] width 51 height 22
click at [1290, 38] on button "Done" at bounding box center [1270, 38] width 56 height 22
click at [709, 185] on div "No items could be found" at bounding box center [828, 178] width 941 height 93
click at [521, 108] on div "Mortgages New Mortgages" at bounding box center [828, 113] width 941 height 24
click at [266, 570] on div at bounding box center [258, 565] width 24 height 24
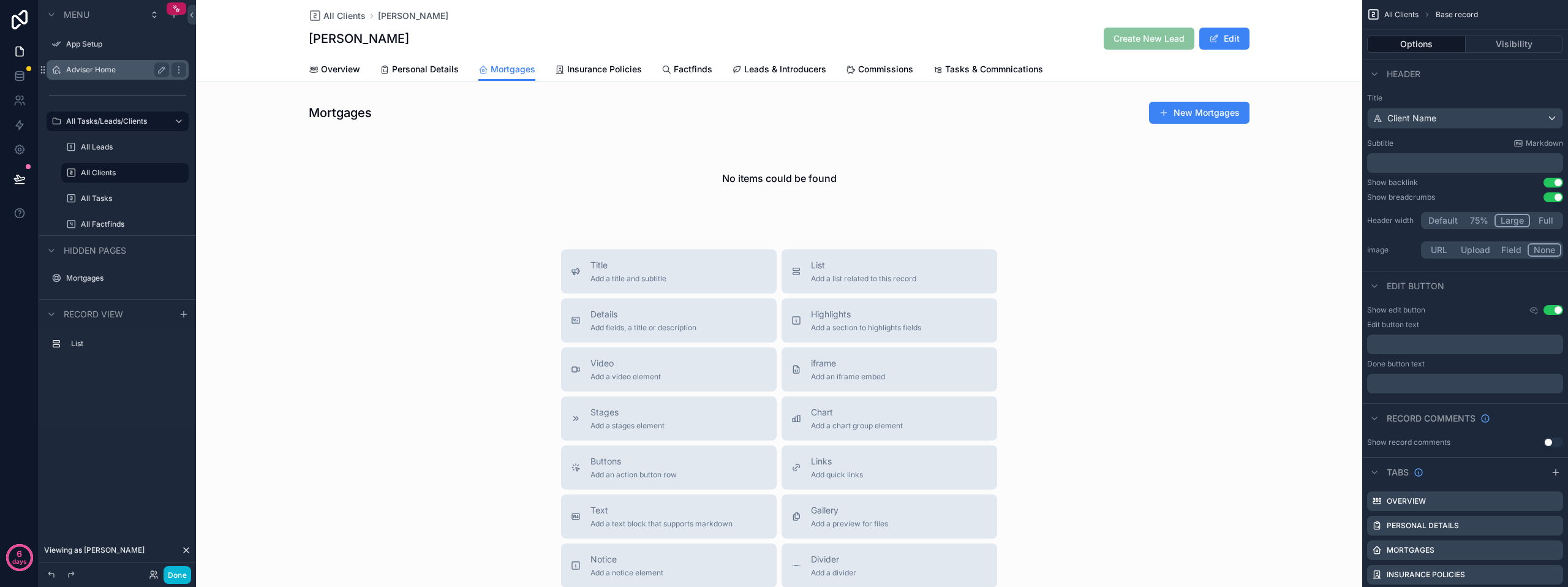
click at [98, 72] on label "Adviser Home" at bounding box center [115, 70] width 98 height 10
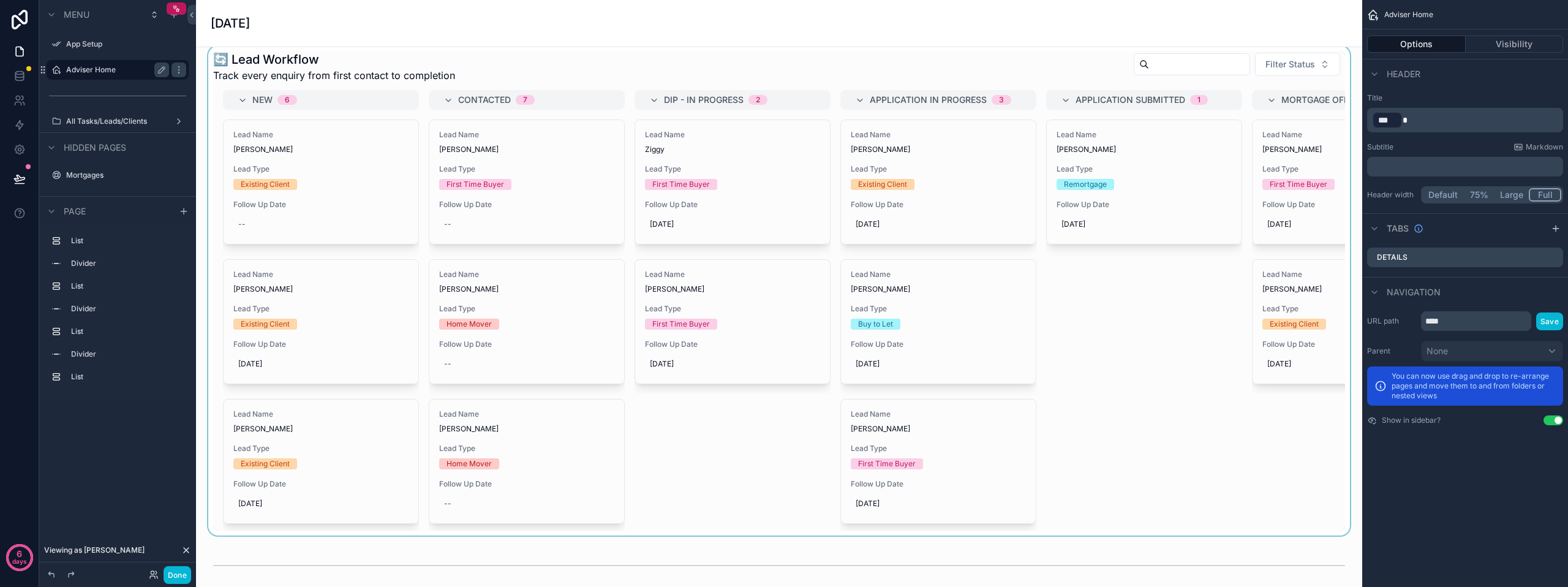
scroll to position [613, 0]
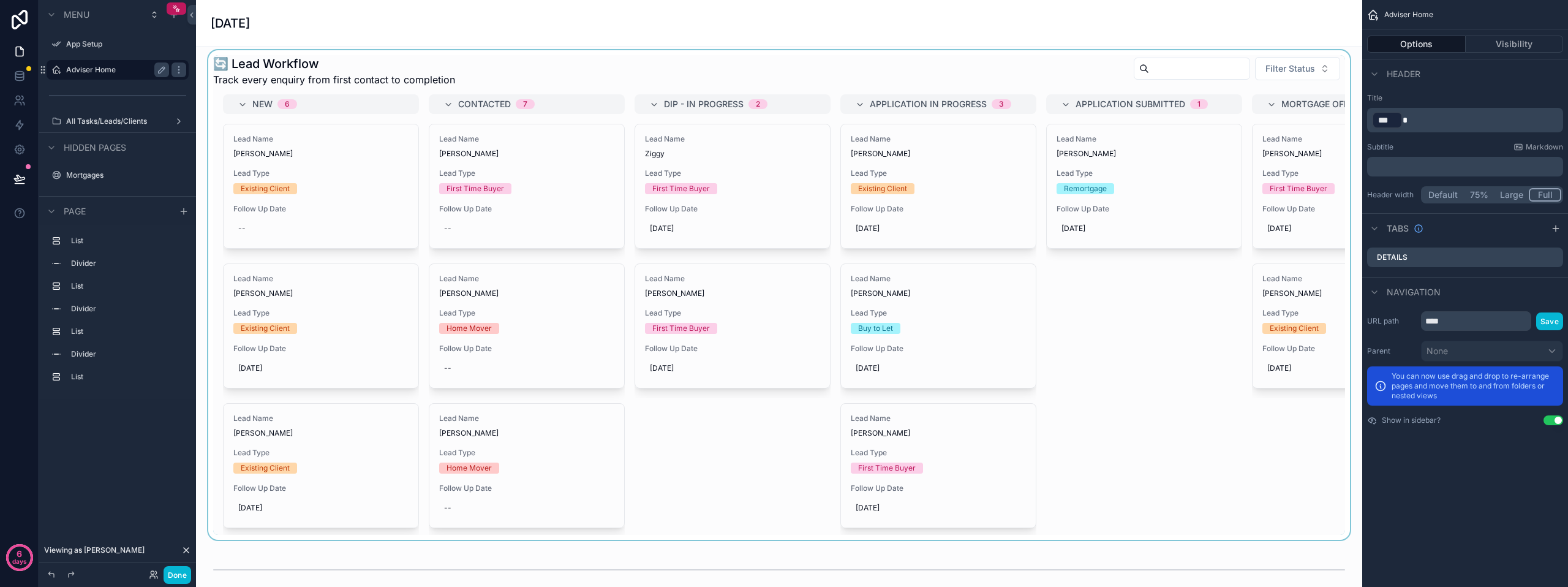
click at [248, 251] on div "scrollable content" at bounding box center [779, 295] width 1146 height 489
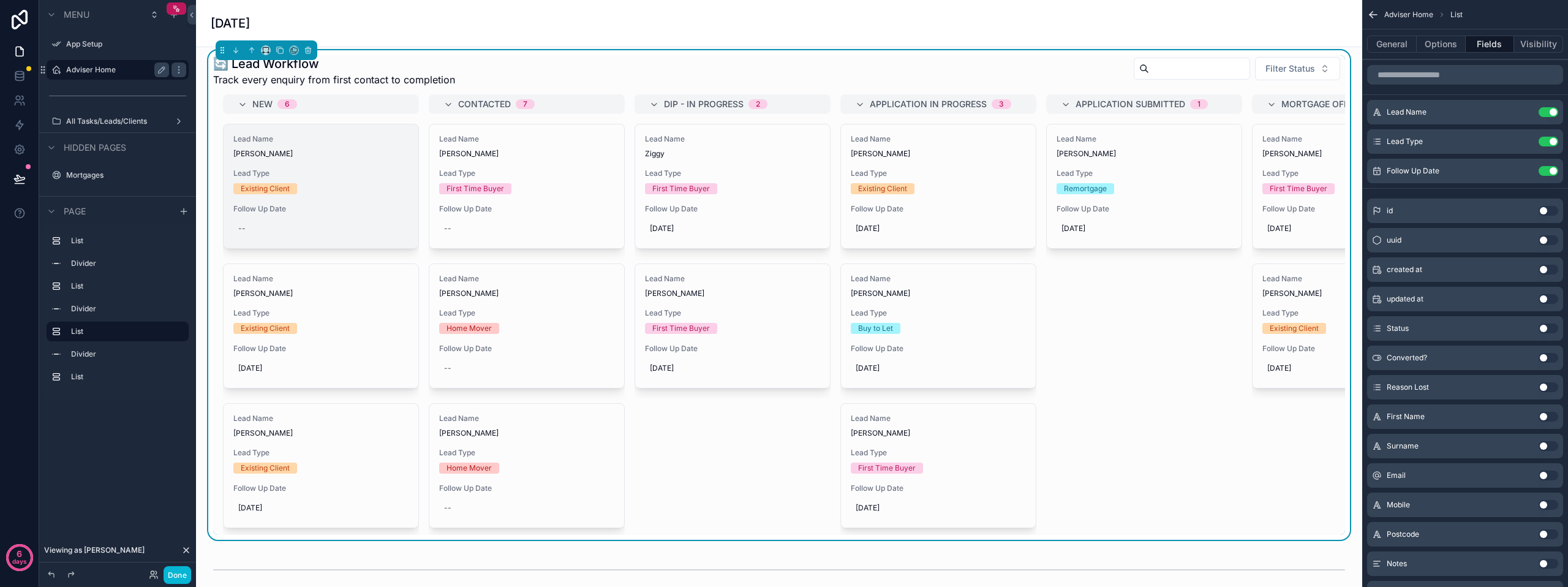
click at [249, 239] on div "--" at bounding box center [321, 229] width 175 height 20
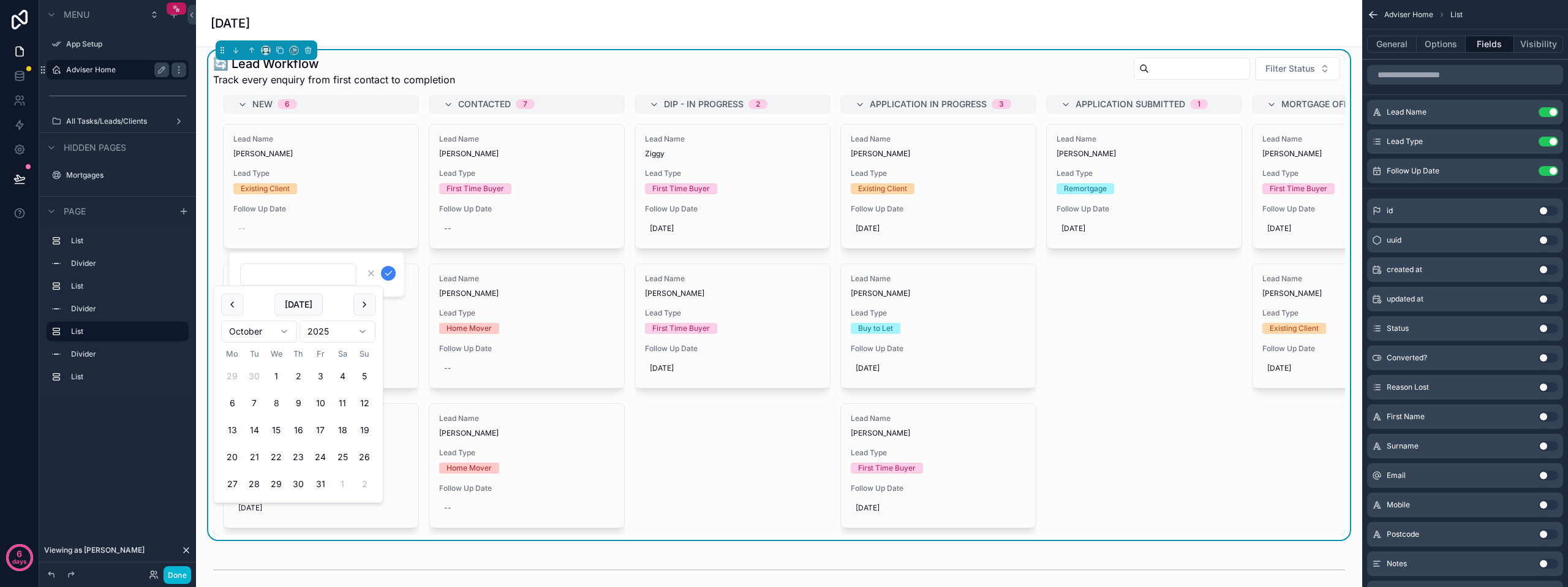
click at [277, 402] on button "8" at bounding box center [276, 403] width 22 height 22
type input "**********"
click at [385, 272] on icon "scrollable content" at bounding box center [388, 273] width 10 height 10
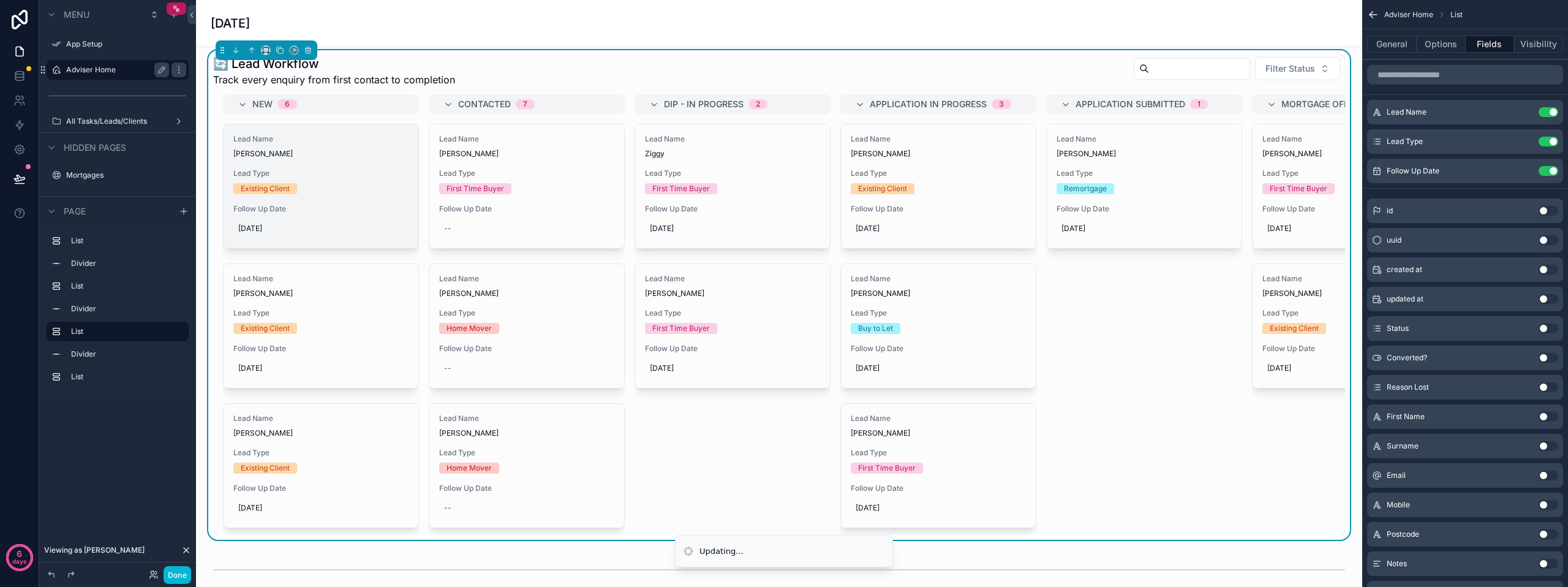
click at [362, 194] on div "Existing Client" at bounding box center [321, 189] width 175 height 11
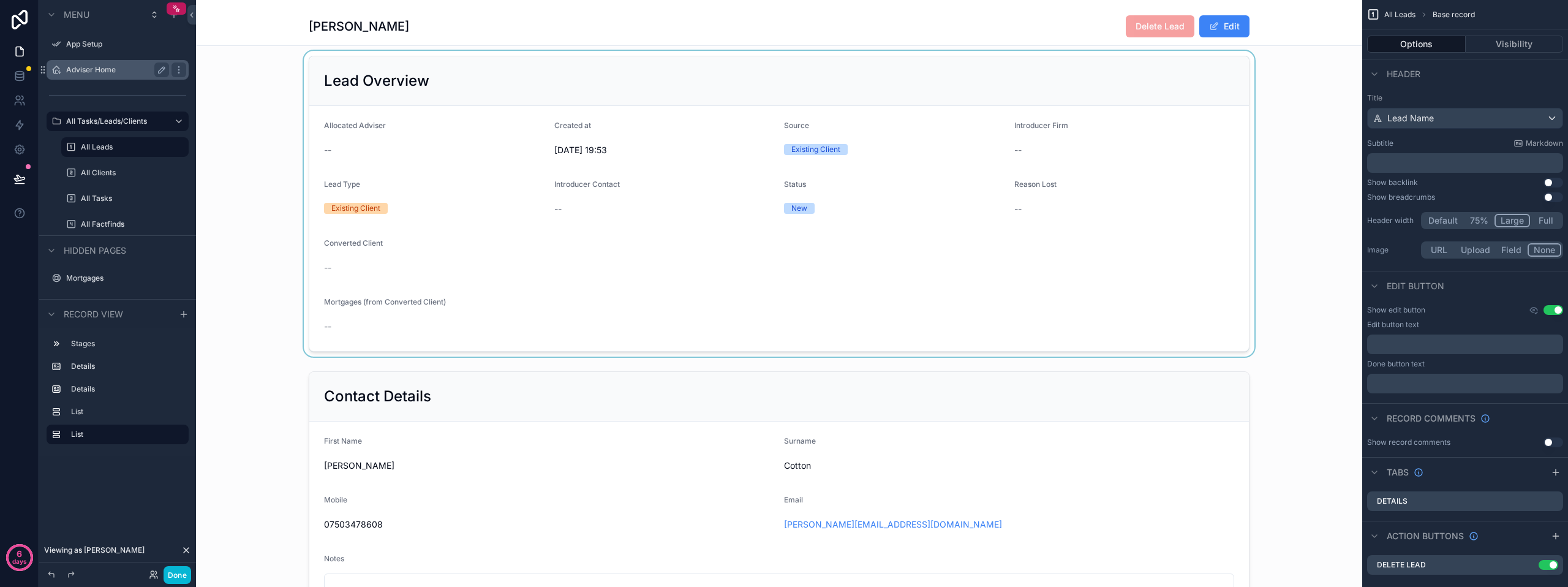
scroll to position [62, 0]
click at [588, 282] on div "scrollable content" at bounding box center [779, 205] width 1166 height 306
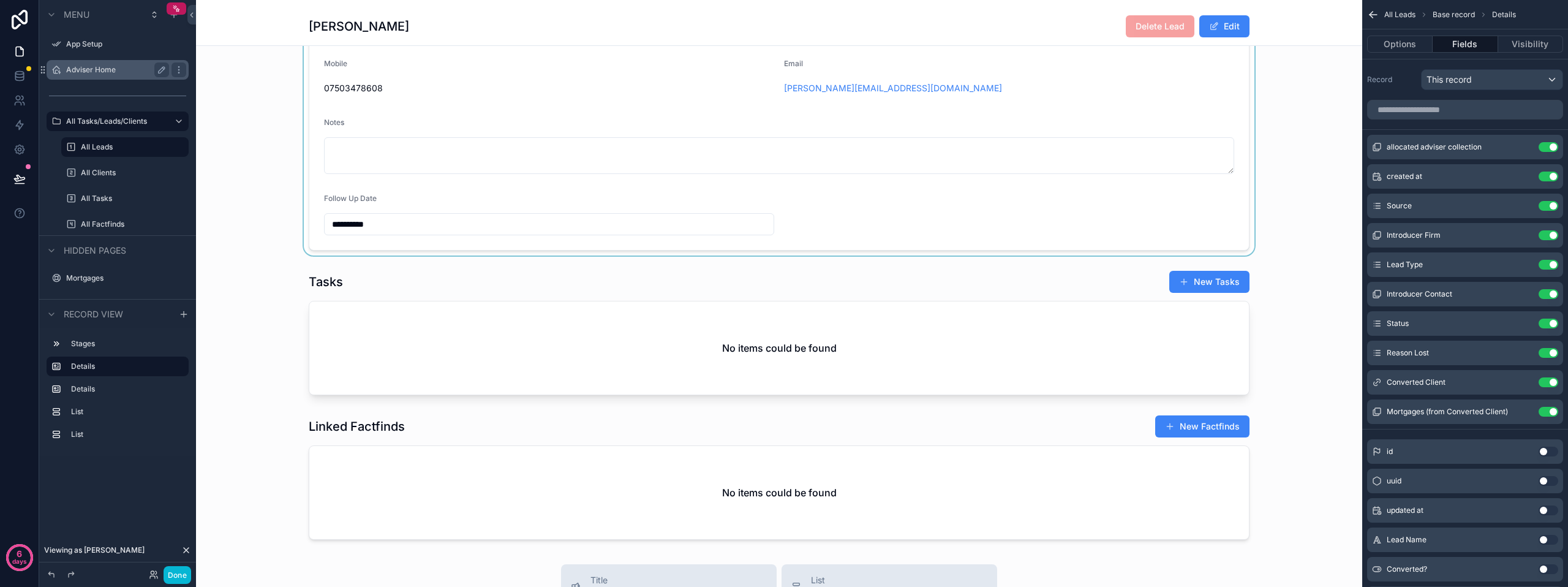
scroll to position [429, 0]
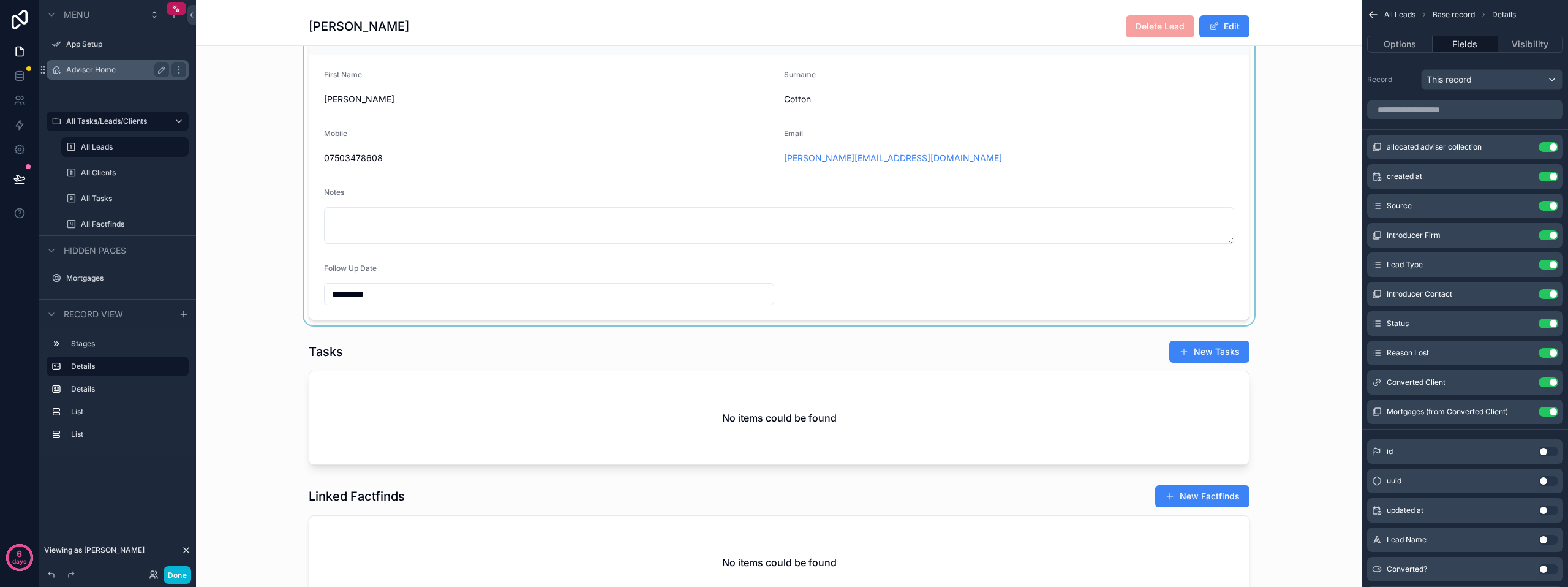
click at [413, 229] on div "scrollable content" at bounding box center [779, 163] width 1166 height 326
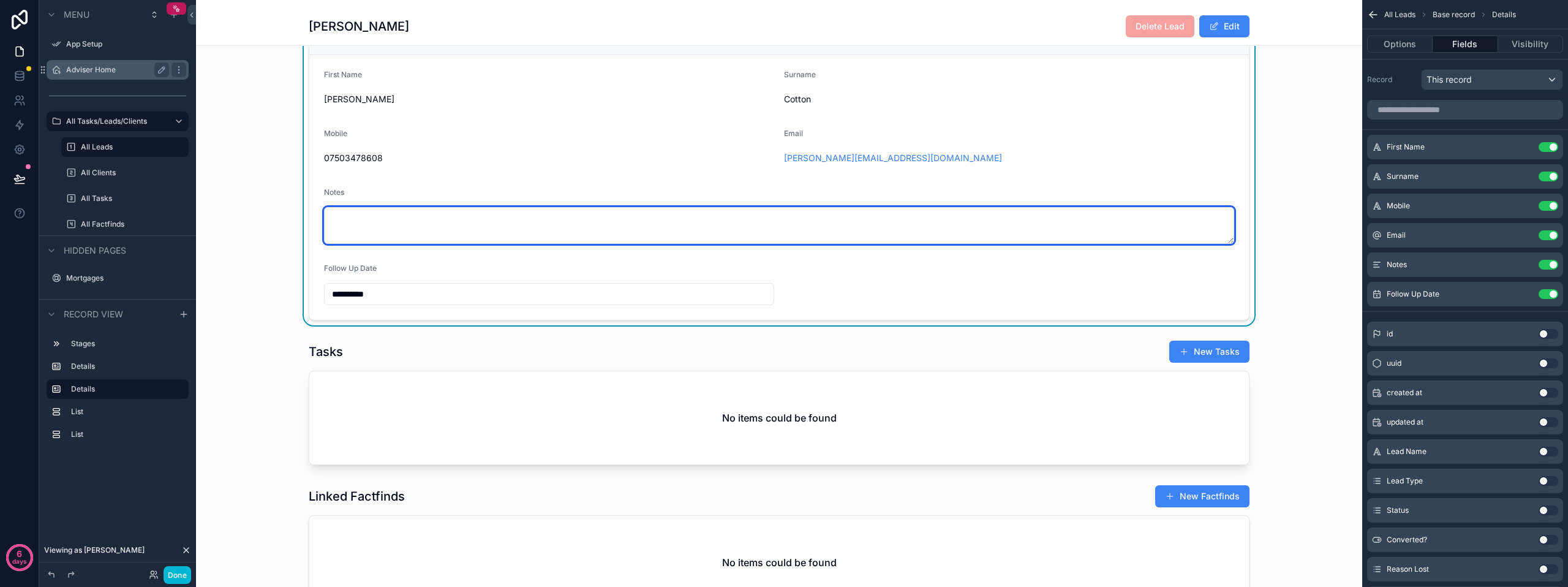
click at [413, 229] on textarea "scrollable content" at bounding box center [778, 225] width 910 height 37
paste textarea "**********"
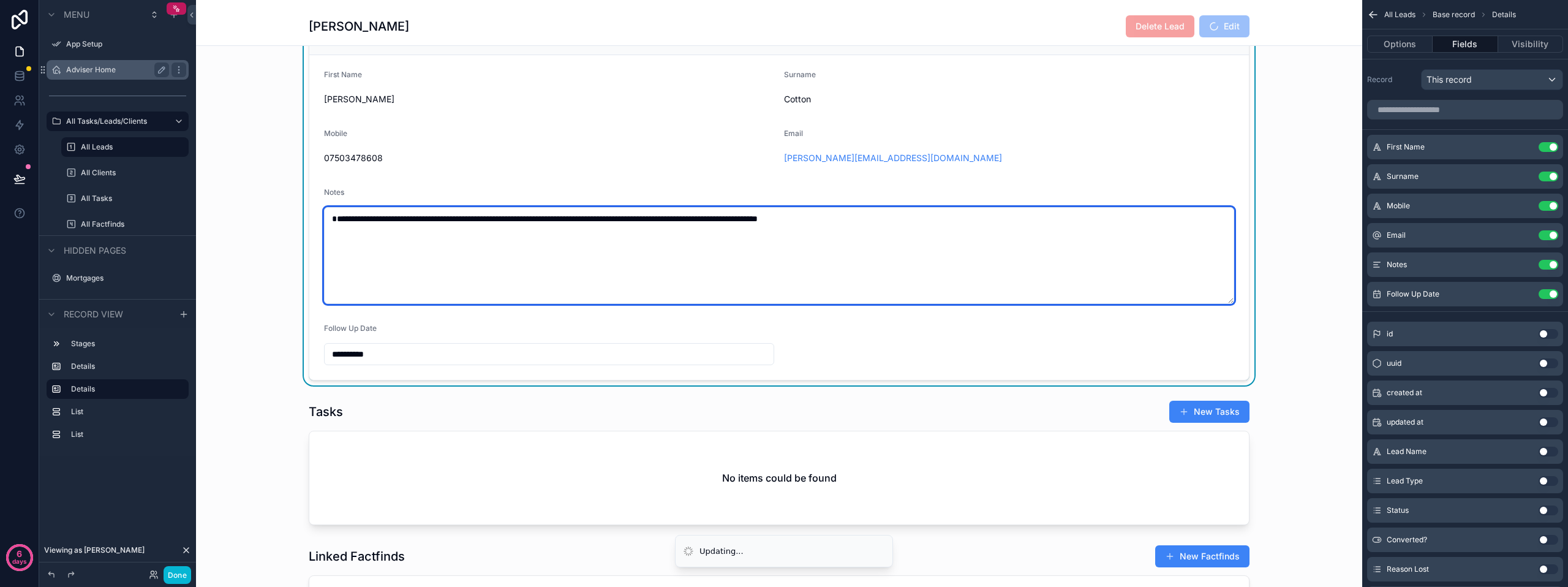
click at [396, 294] on textarea "**********" at bounding box center [778, 255] width 910 height 97
click at [383, 301] on textarea "**********" at bounding box center [778, 255] width 910 height 97
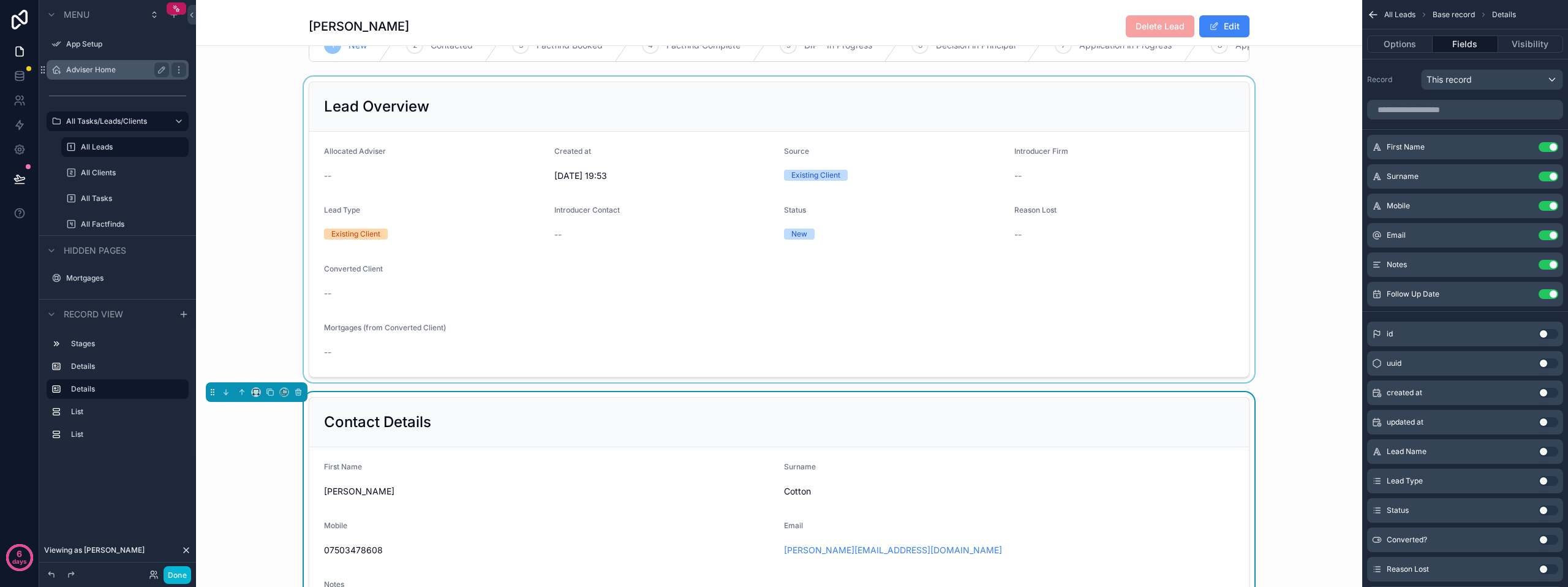
scroll to position [0, 0]
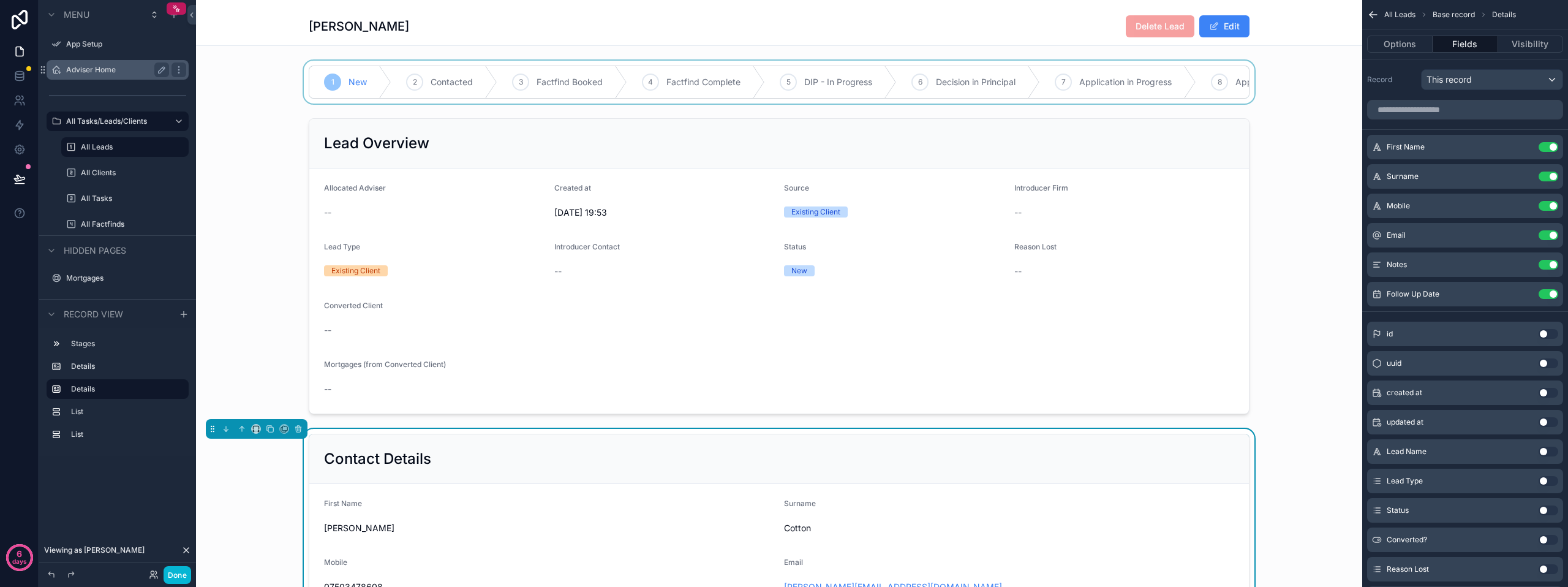
type textarea "**********"
click at [1105, 89] on div "scrollable content" at bounding box center [779, 81] width 1166 height 43
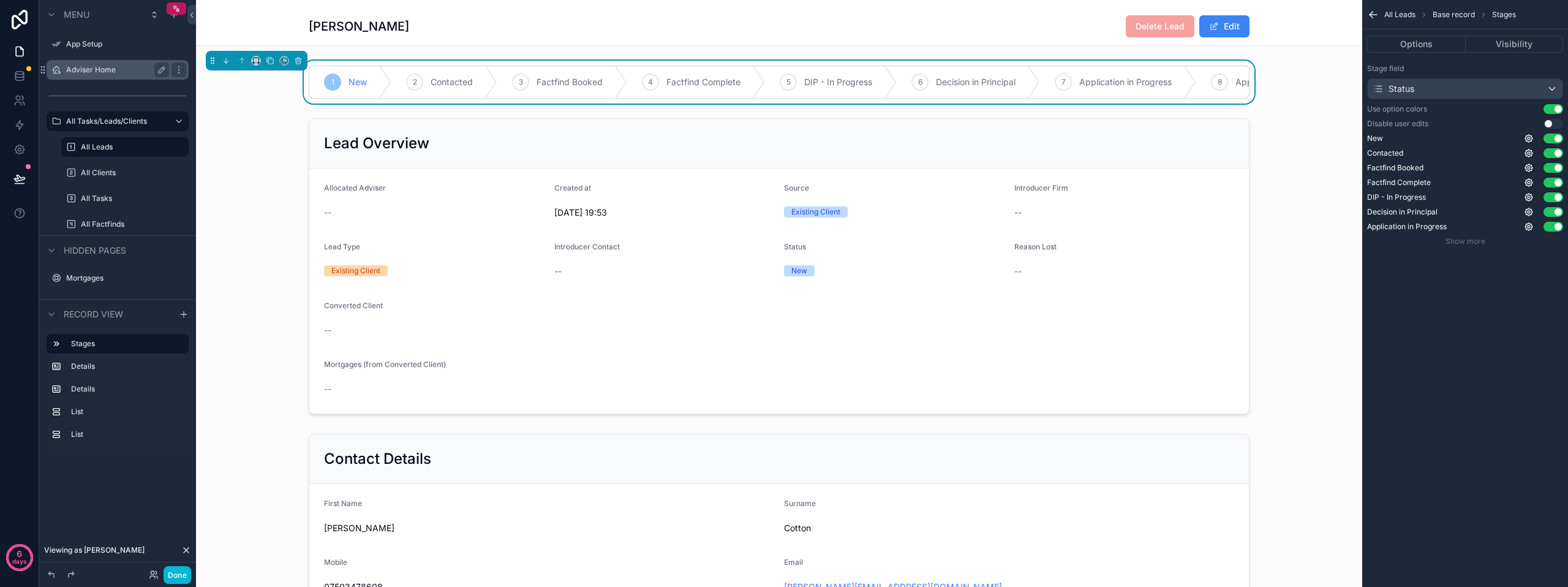
drag, startPoint x: 232, startPoint y: 185, endPoint x: 303, endPoint y: 185, distance: 71.0
click at [233, 185] on div "scrollable content" at bounding box center [779, 266] width 1166 height 306
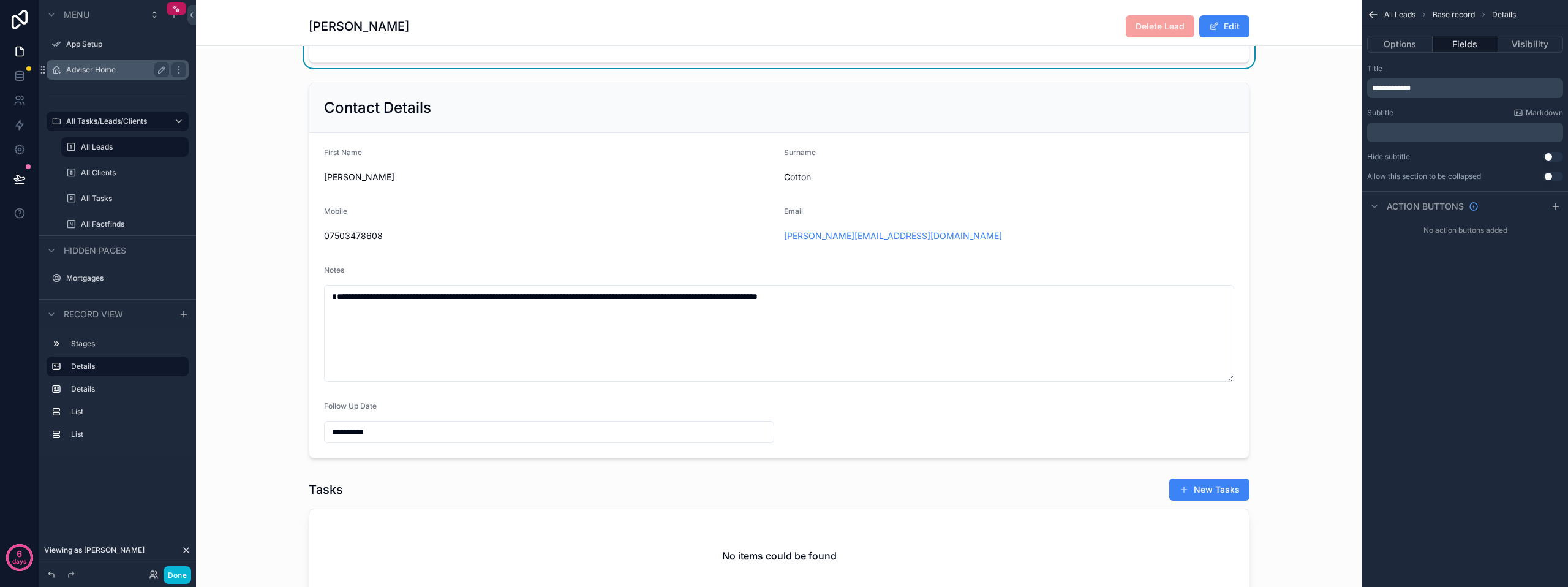
scroll to position [307, 0]
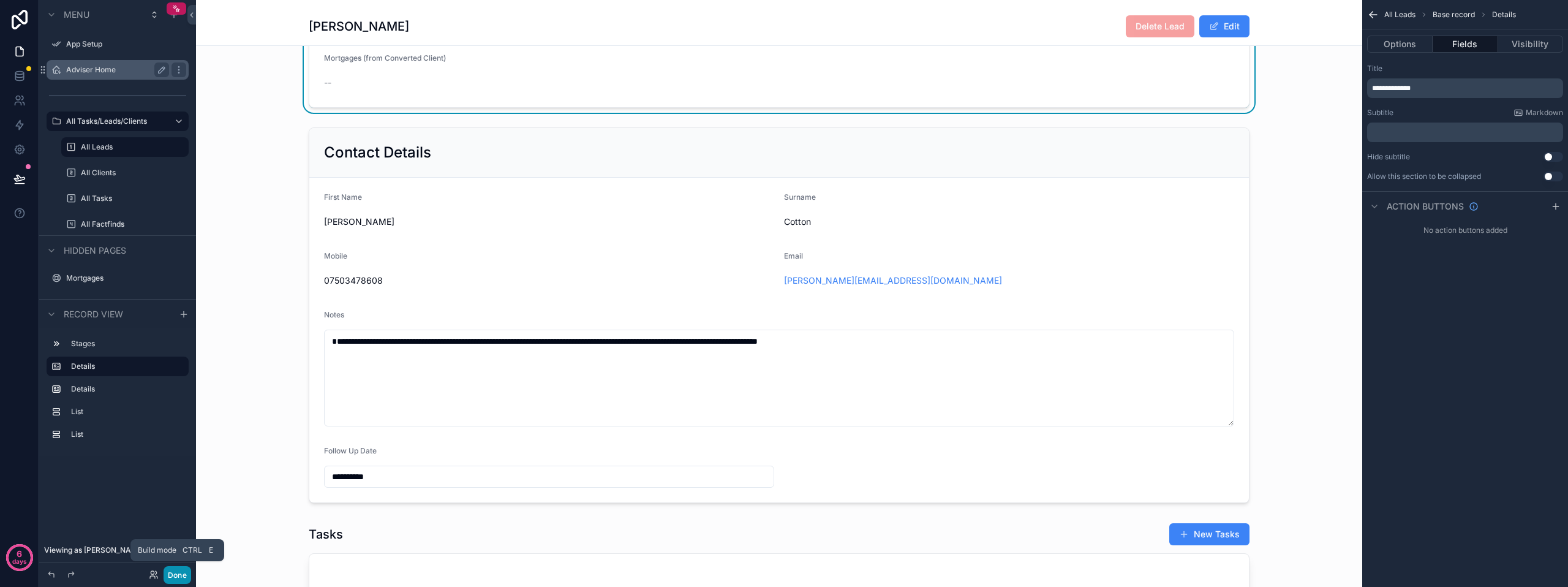
click at [184, 572] on button "Done" at bounding box center [177, 575] width 27 height 18
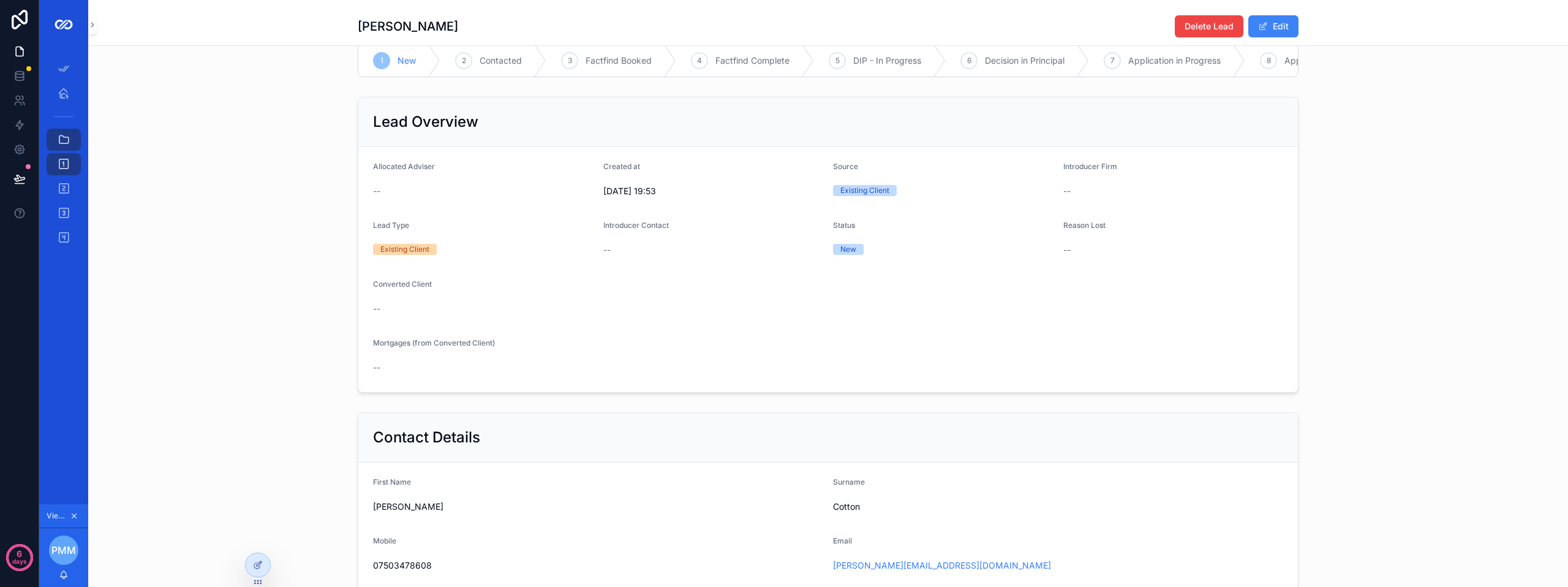
scroll to position [0, 0]
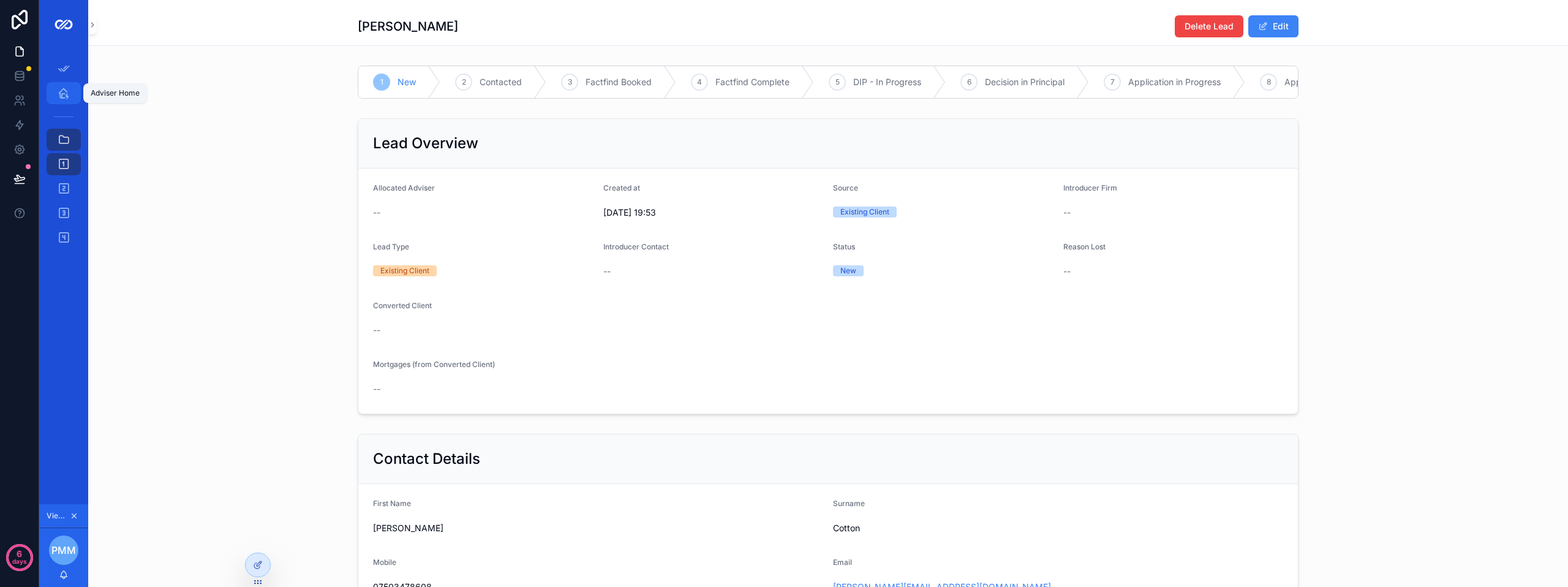
click at [70, 101] on div "Adviser Home" at bounding box center [64, 93] width 20 height 20
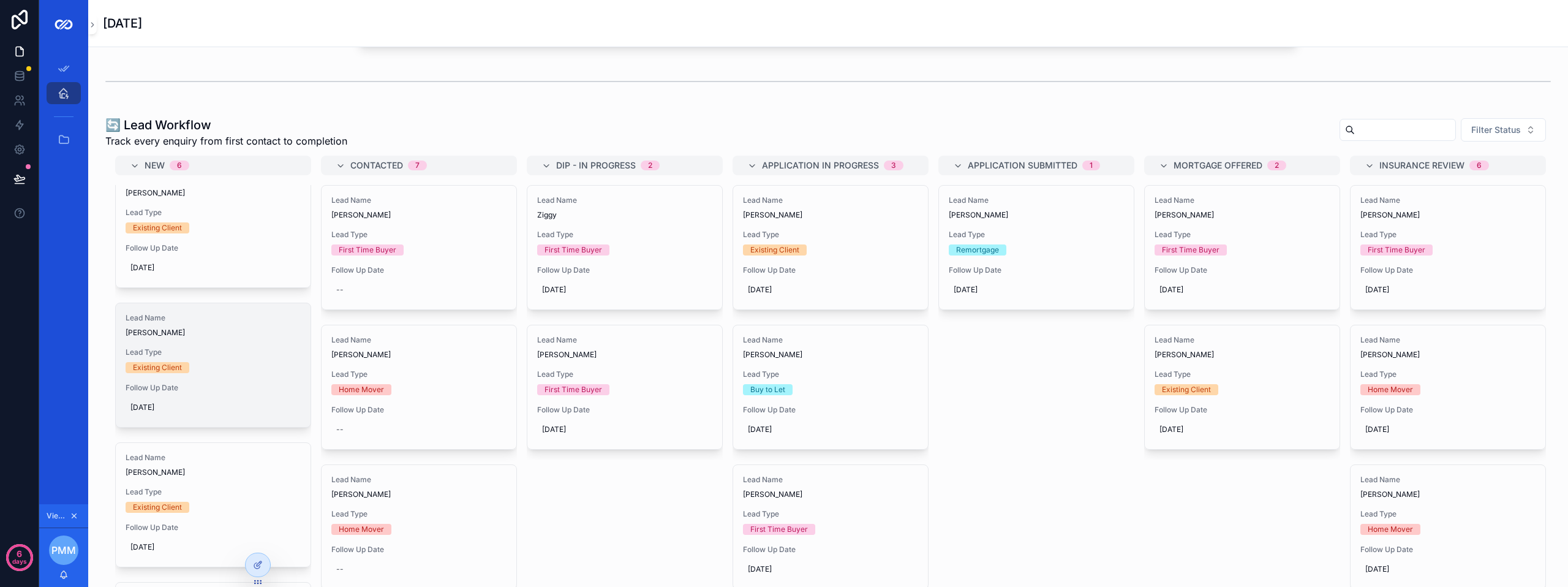
scroll to position [62, 0]
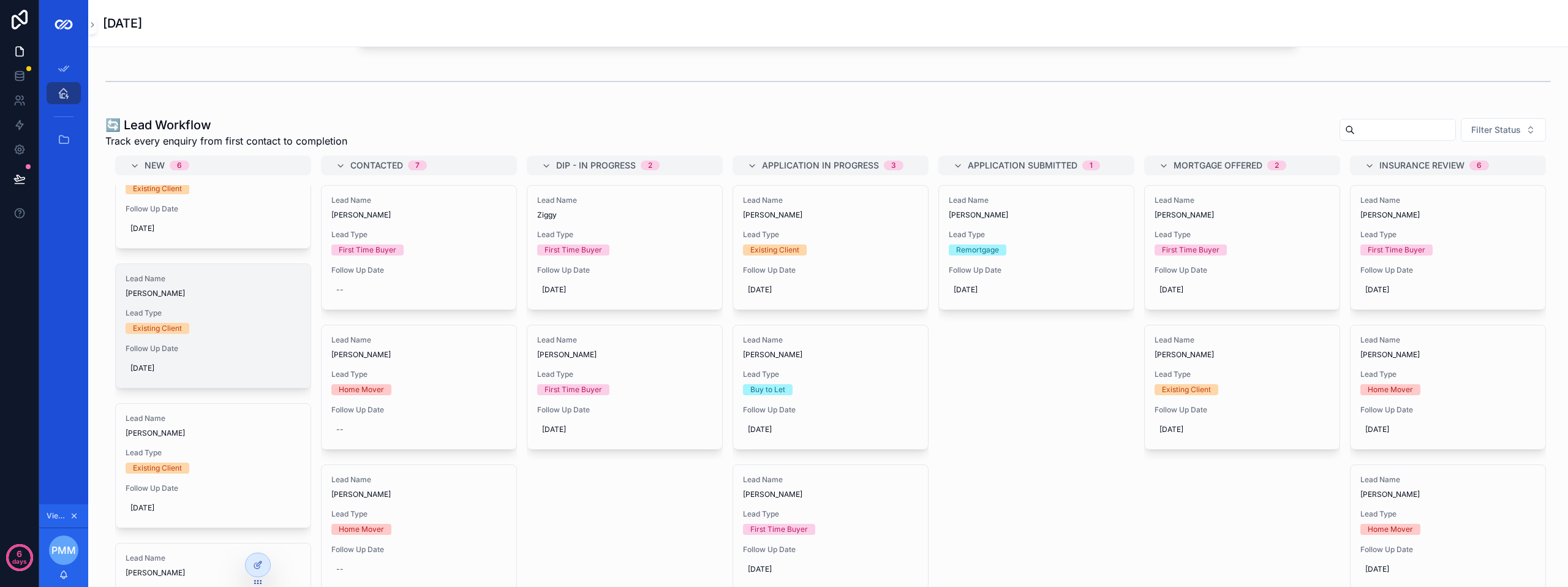
click at [202, 333] on div "Lead Name [PERSON_NAME] Lead Type Existing Client Follow Up Date [DATE]" at bounding box center [212, 326] width 194 height 124
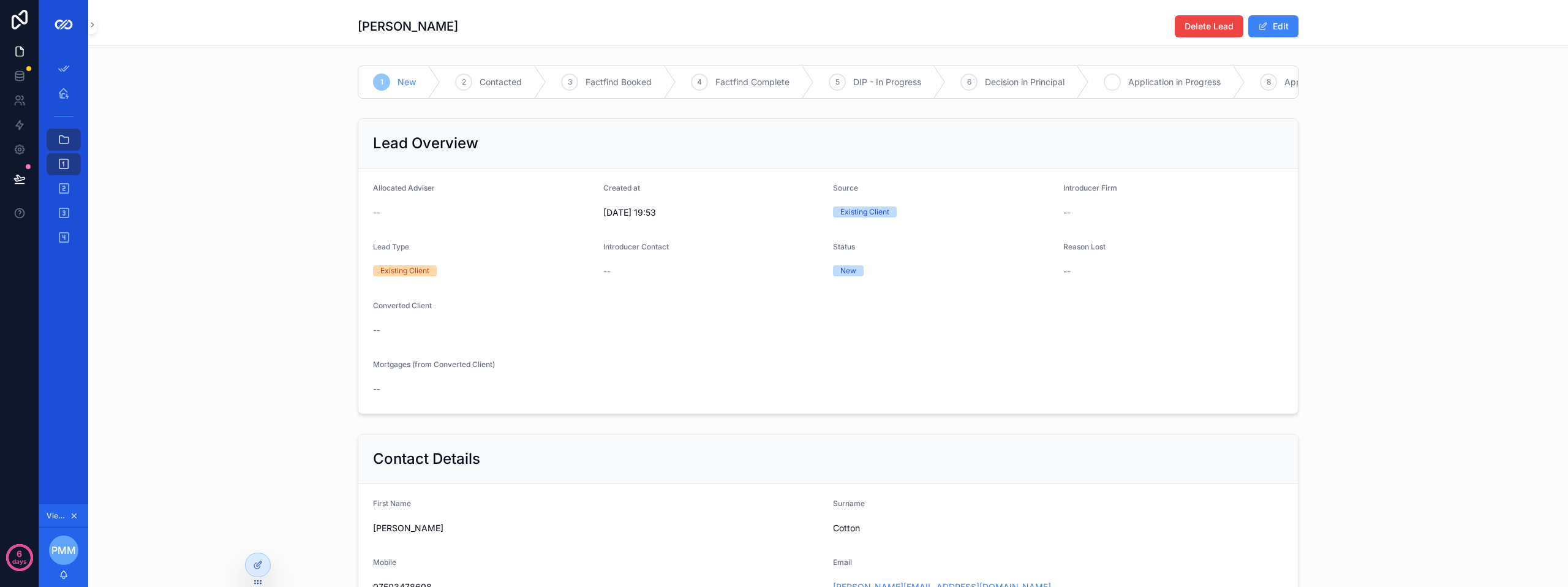
click at [1140, 87] on span "Application in Progress" at bounding box center [1174, 82] width 92 height 13
click at [232, 125] on div "Lead Overview Allocated Adviser -- Created at [DATE] 19:53 Source Existing Clie…" at bounding box center [828, 266] width 1479 height 306
click at [70, 96] on div "Adviser Home" at bounding box center [64, 93] width 20 height 20
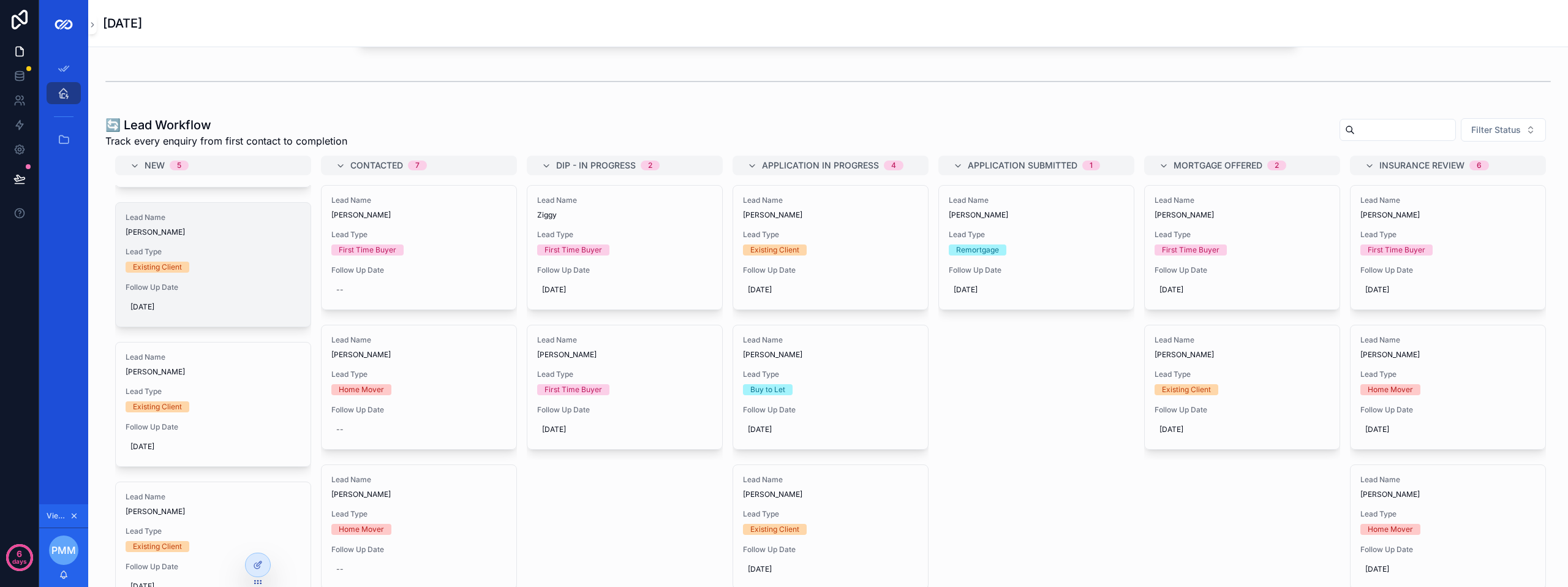
scroll to position [184, 0]
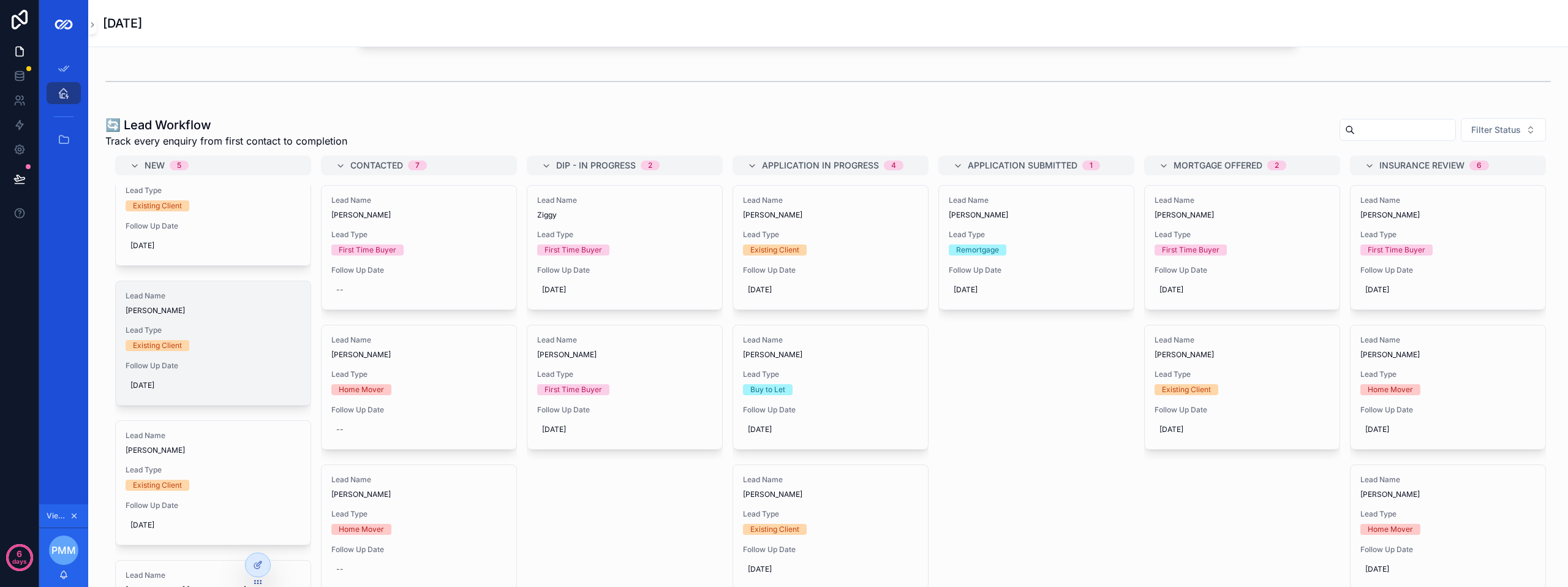
click at [208, 351] on div "Existing Client" at bounding box center [213, 346] width 175 height 11
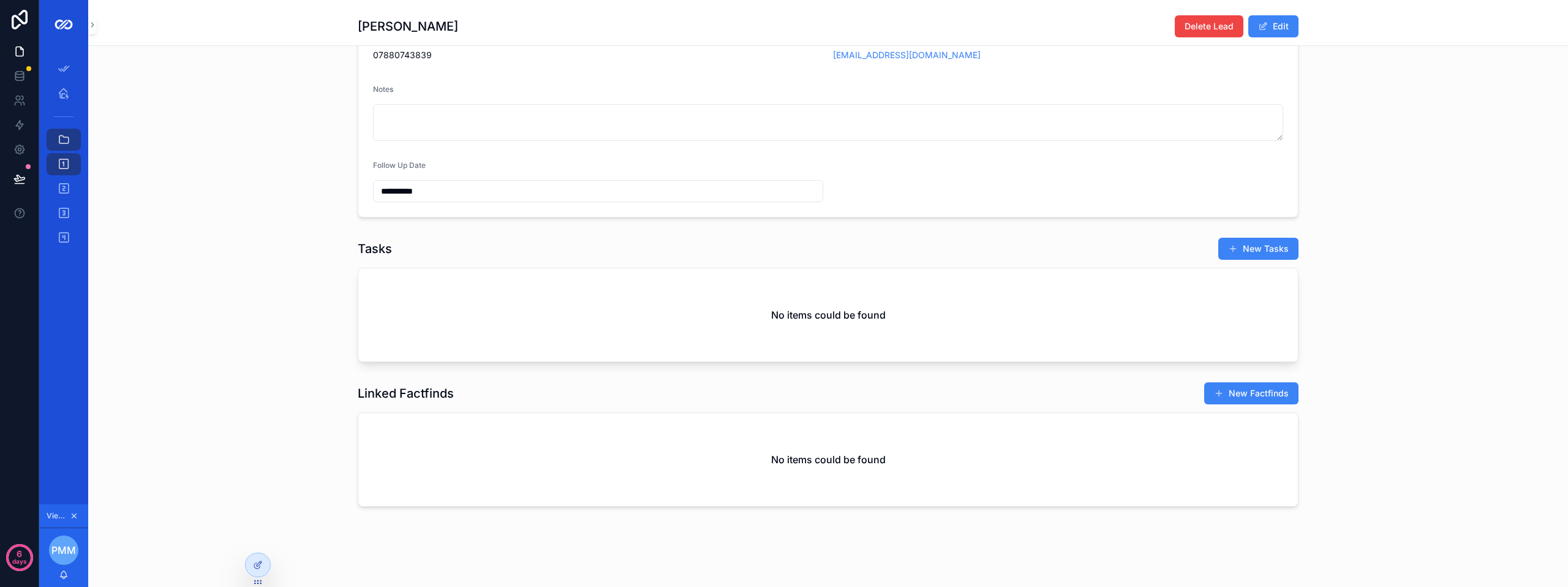
scroll to position [245, 0]
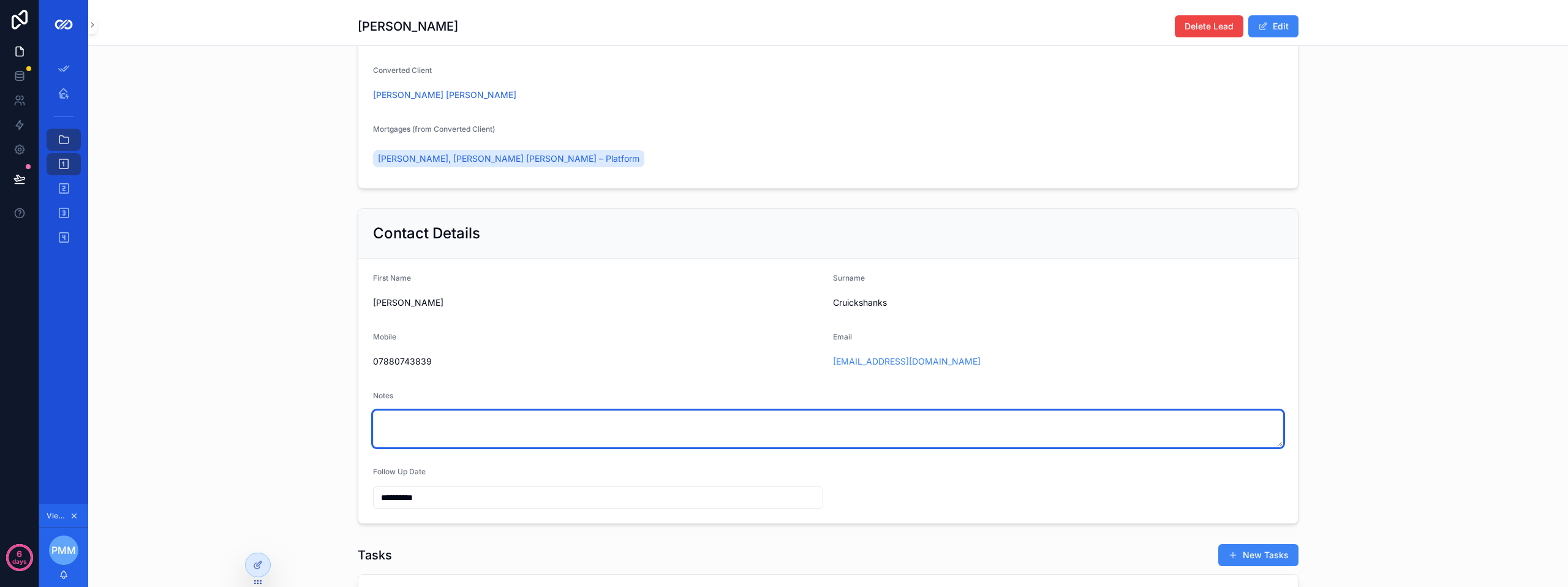
click at [434, 429] on textarea "scrollable content" at bounding box center [828, 429] width 910 height 37
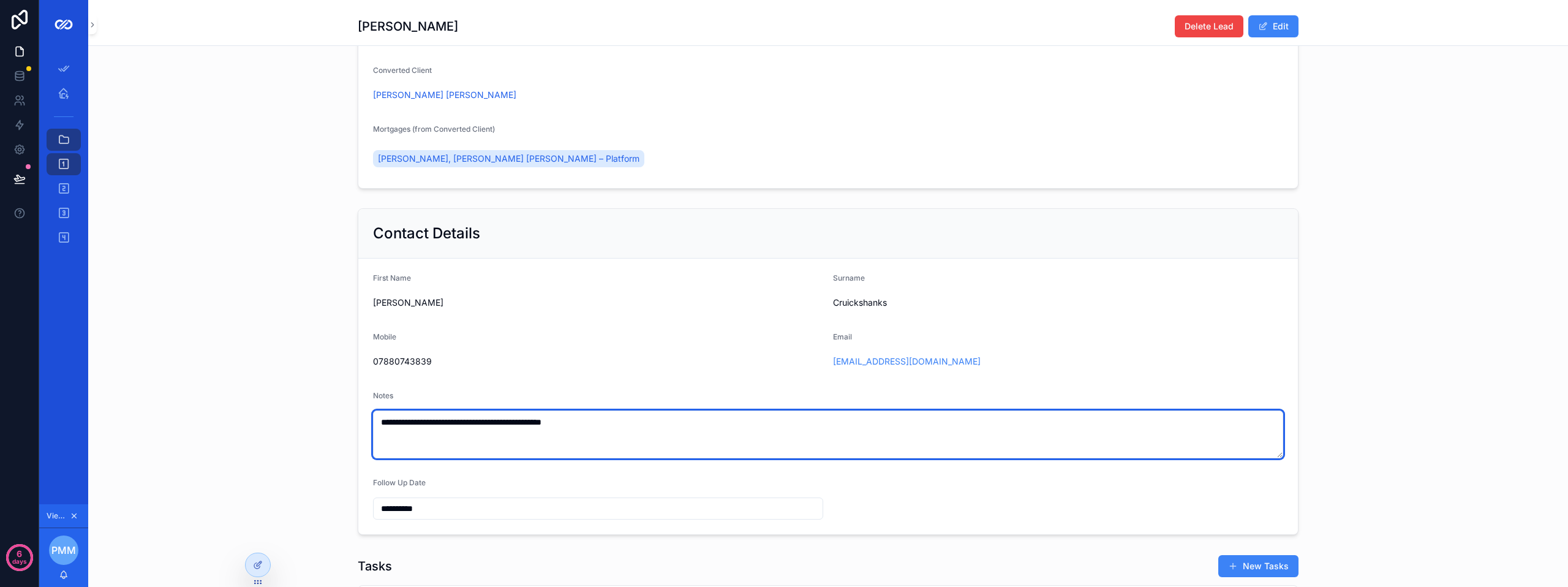
type textarea "**********"
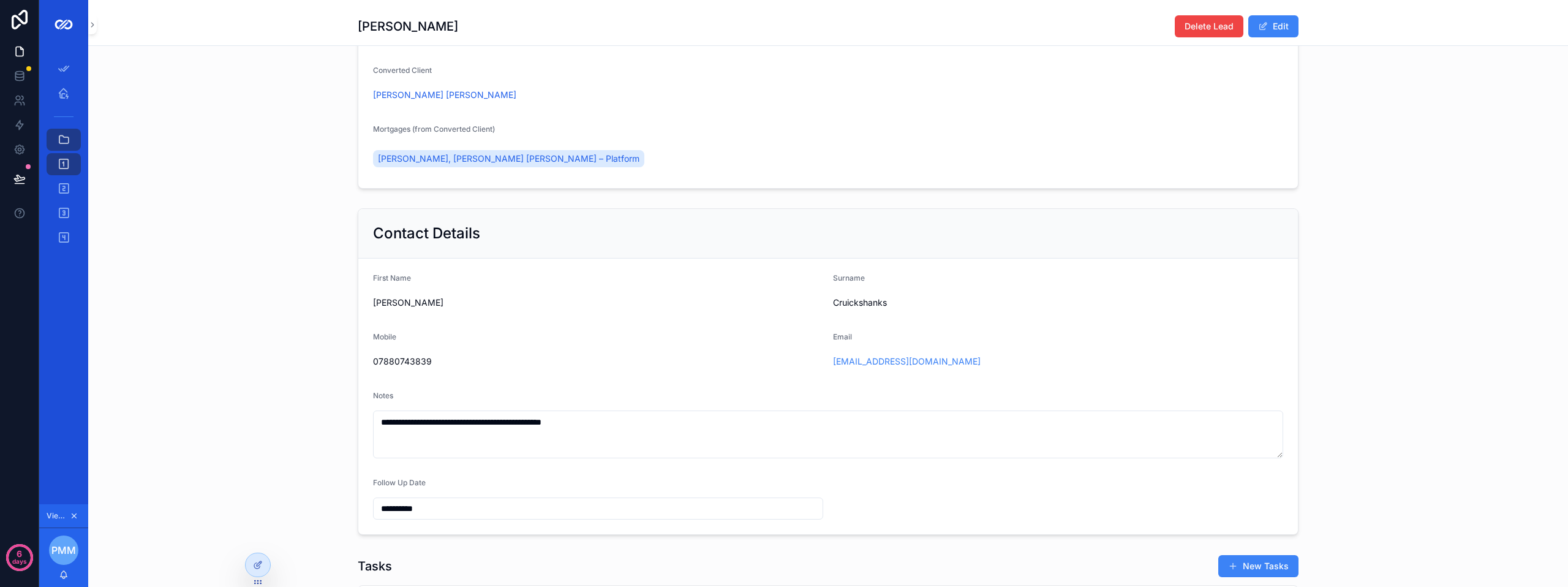
click at [1057, 330] on form "**********" at bounding box center [827, 396] width 939 height 276
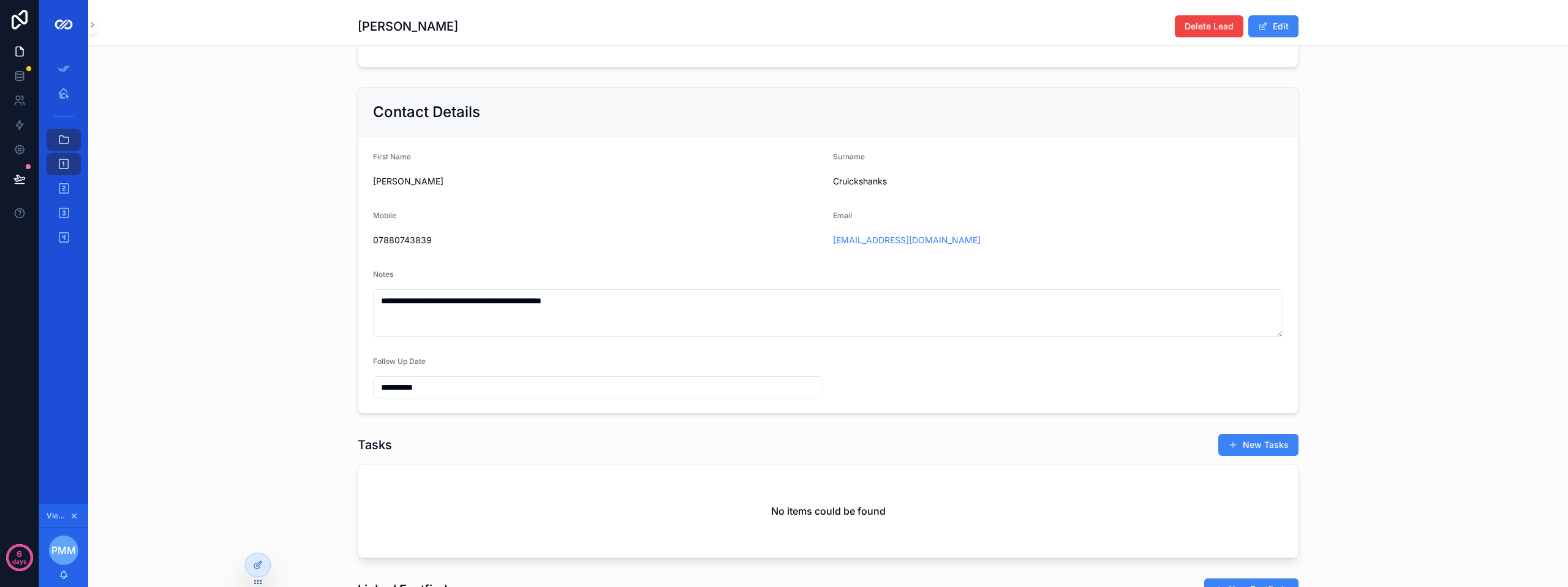
scroll to position [368, 0]
click at [482, 392] on input "**********" at bounding box center [597, 385] width 449 height 17
click at [533, 183] on button "scrollable content" at bounding box center [527, 185] width 22 height 22
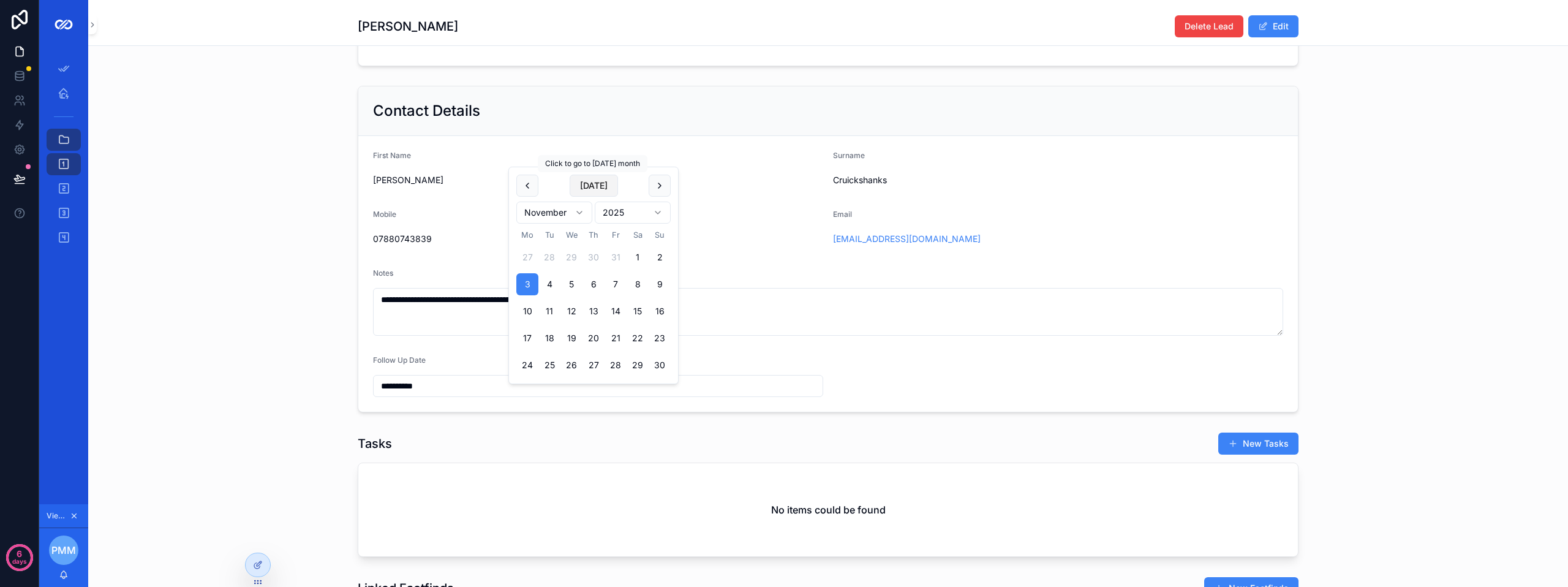
click at [584, 183] on button "[DATE]" at bounding box center [594, 185] width 49 height 22
click at [526, 184] on button "scrollable content" at bounding box center [527, 185] width 22 height 22
click at [528, 281] on button "6" at bounding box center [527, 284] width 22 height 22
type input "**********"
click at [1138, 366] on form "**********" at bounding box center [827, 273] width 939 height 276
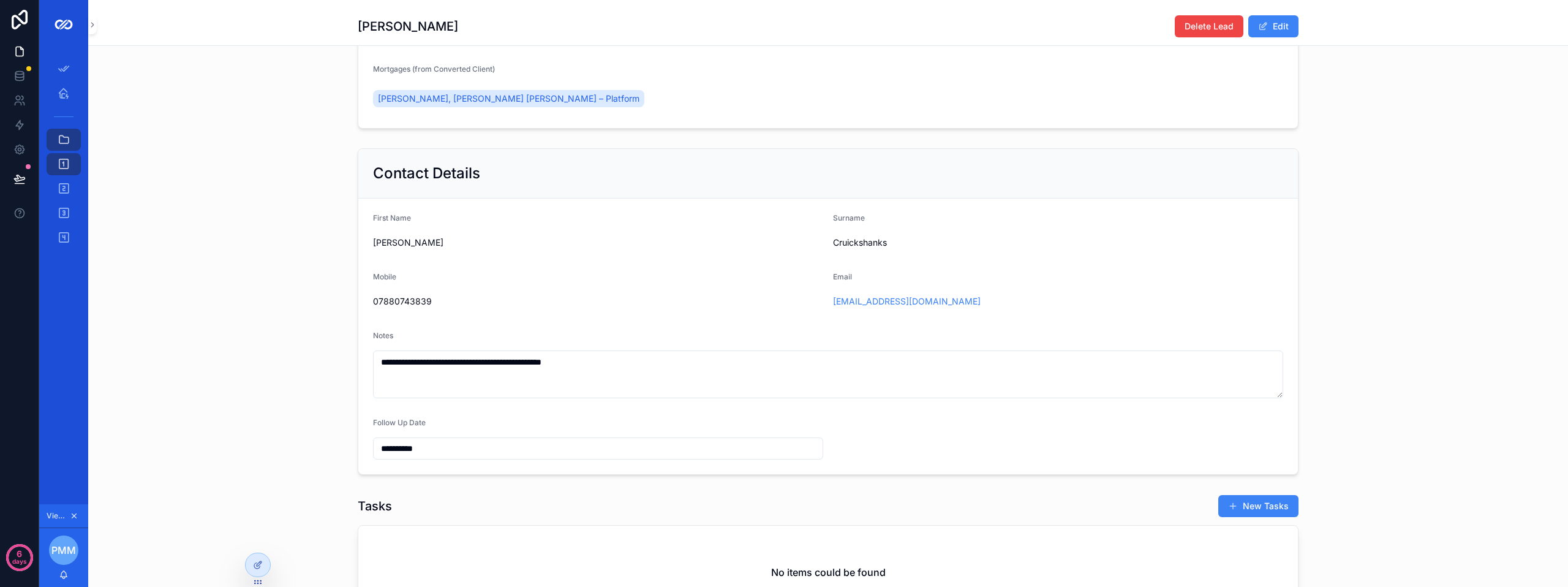
scroll to position [245, 0]
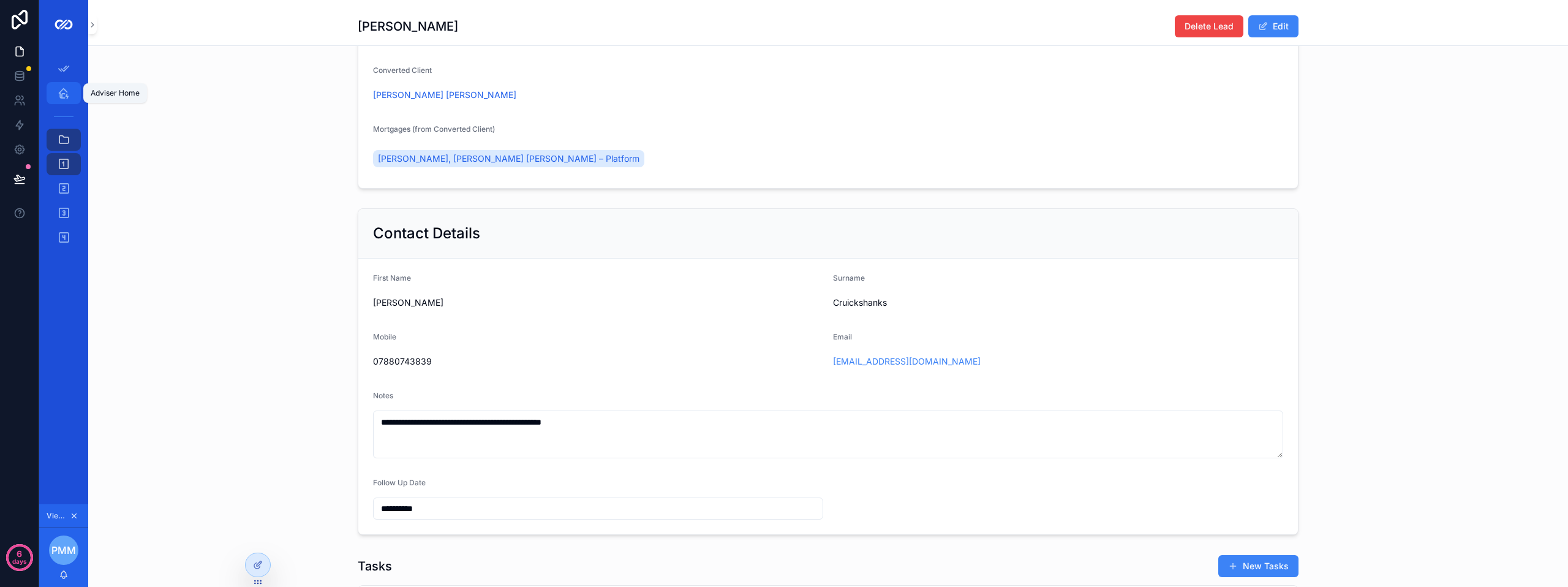
click at [62, 94] on icon "scrollable content" at bounding box center [64, 93] width 13 height 13
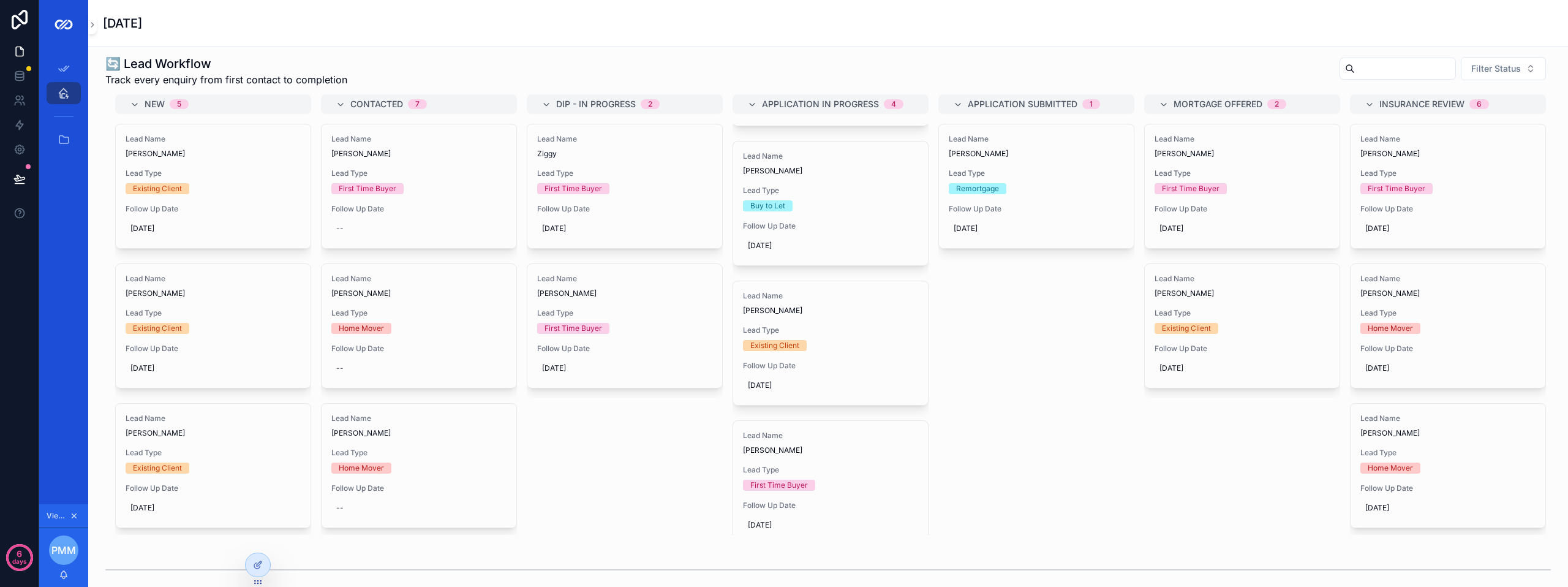
scroll to position [143, 0]
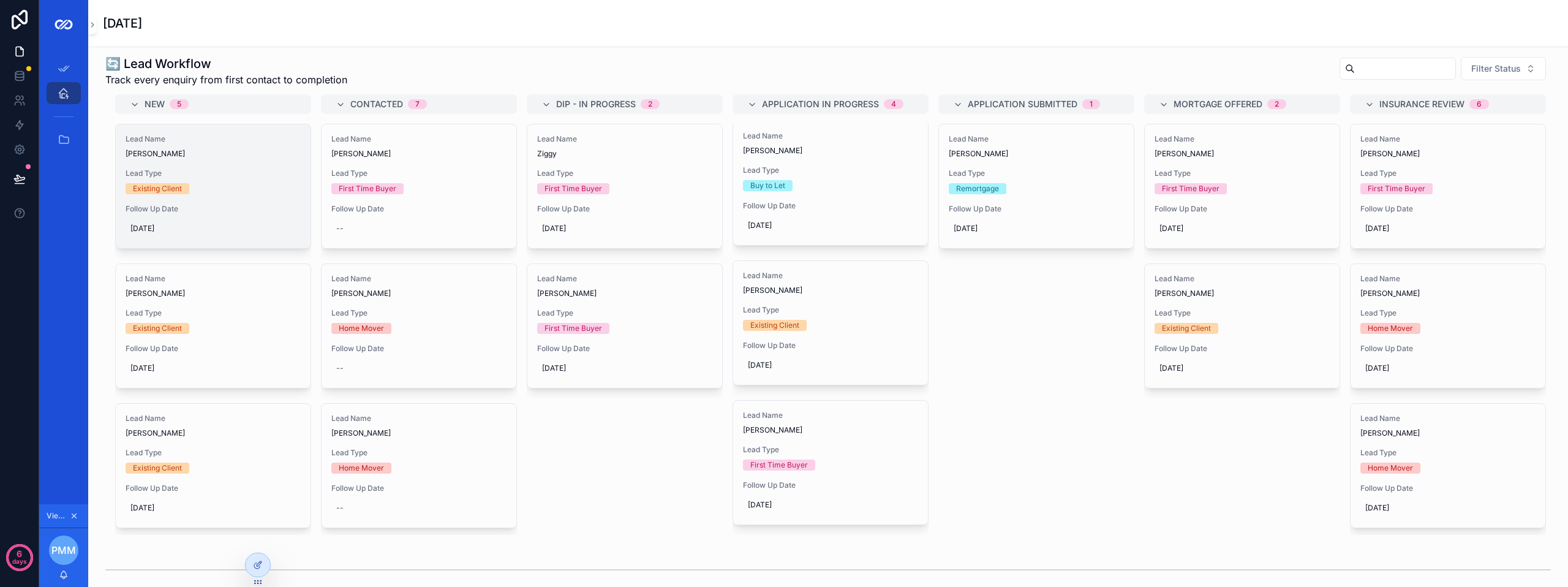
click at [235, 230] on div "Lead Name [PERSON_NAME] Lead Type Existing Client Follow Up Date [DATE]" at bounding box center [212, 186] width 194 height 124
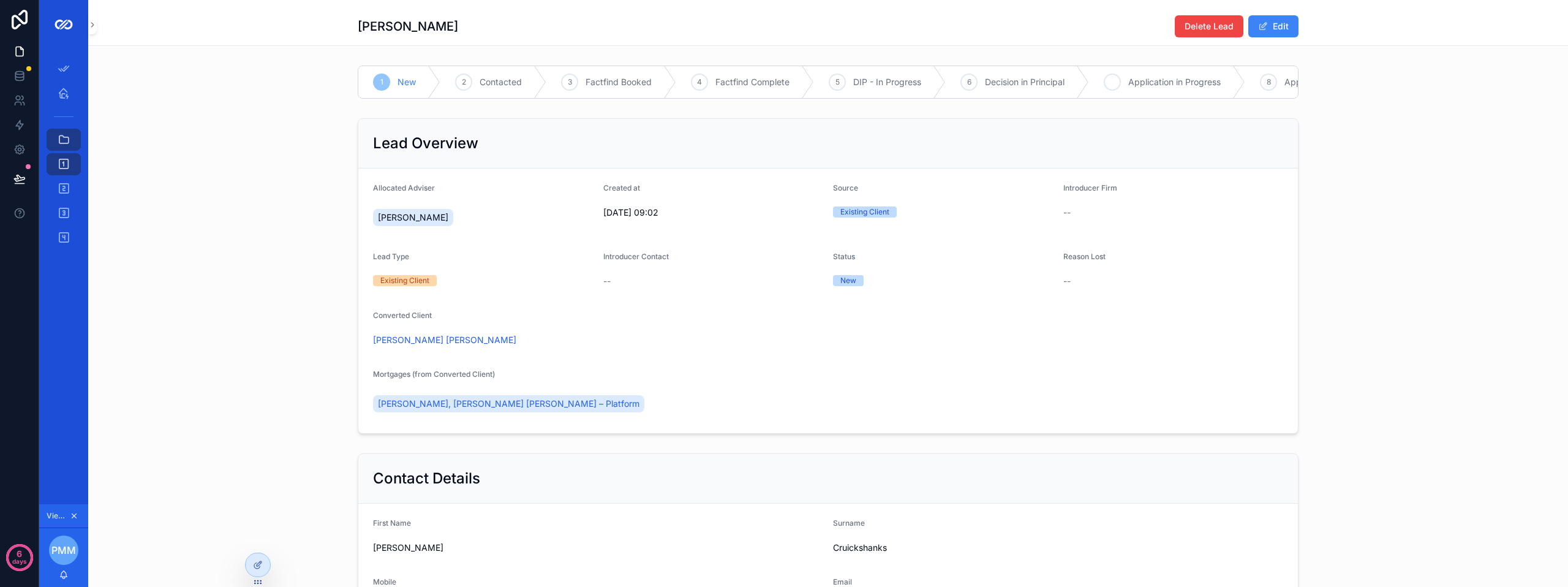
click at [1142, 84] on span "Application in Progress" at bounding box center [1174, 82] width 92 height 13
click at [66, 87] on icon "scrollable content" at bounding box center [64, 93] width 13 height 13
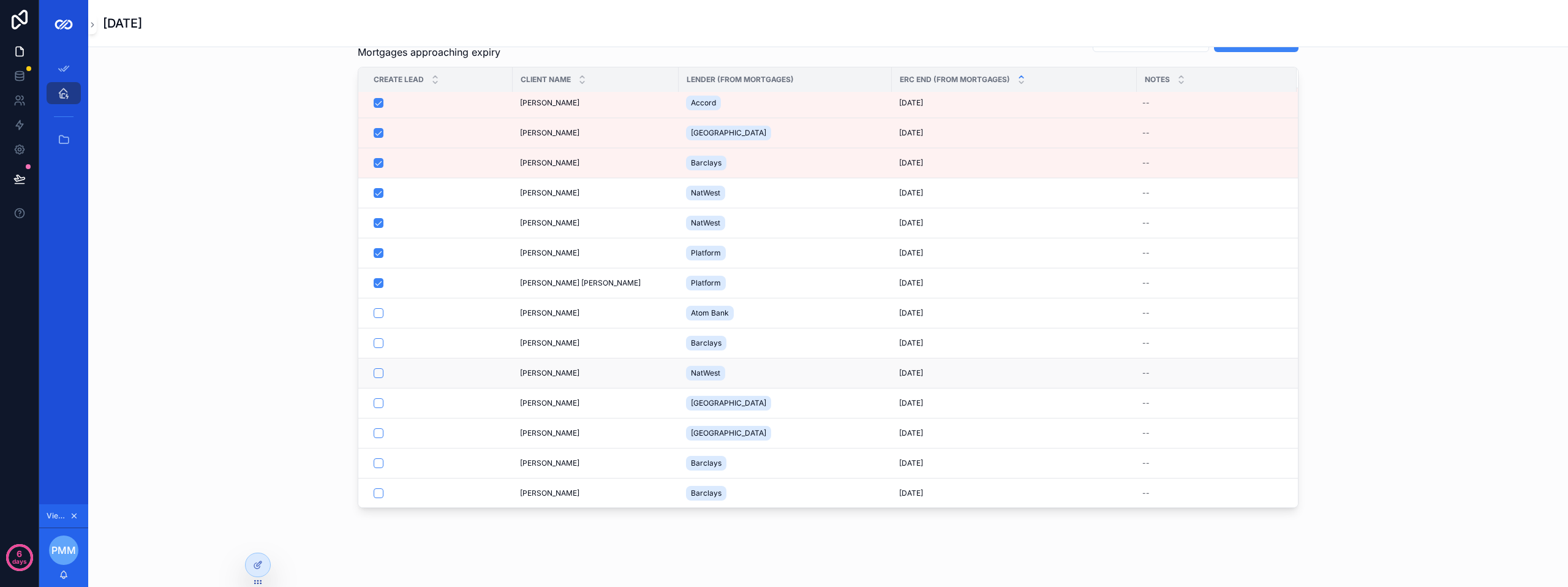
scroll to position [14, 0]
